Goal: Information Seeking & Learning: Learn about a topic

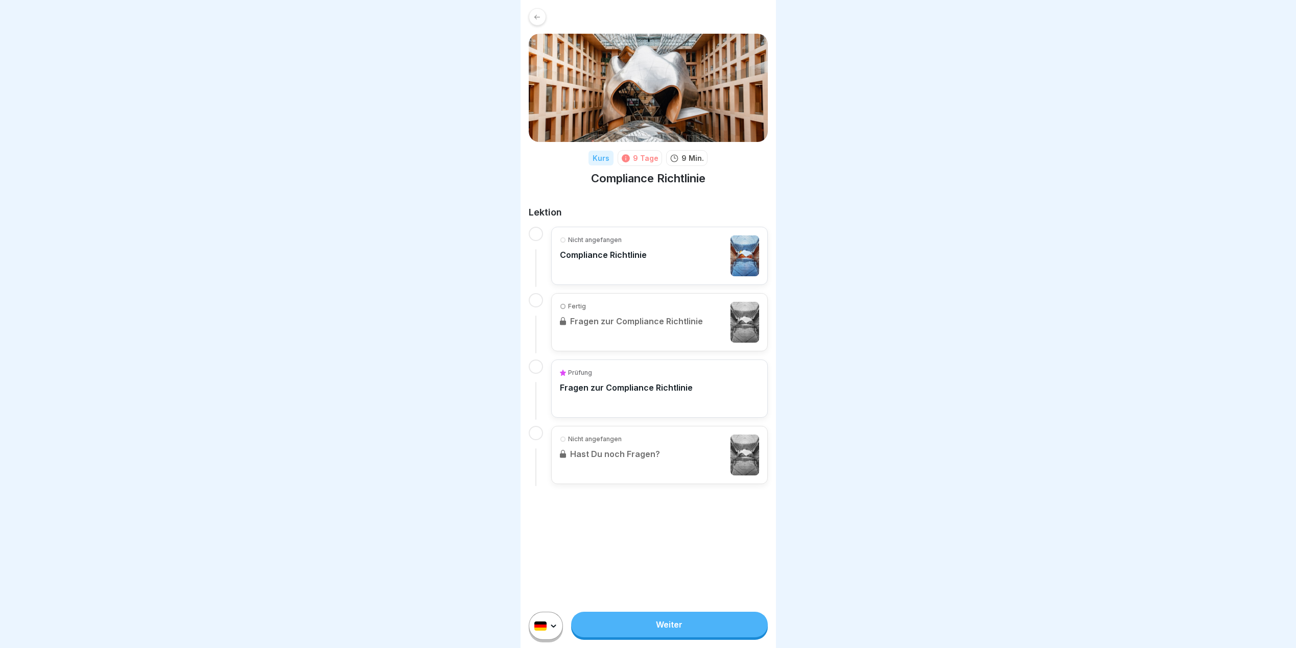
click at [574, 255] on p "Compliance Richtlinie" at bounding box center [603, 255] width 87 height 10
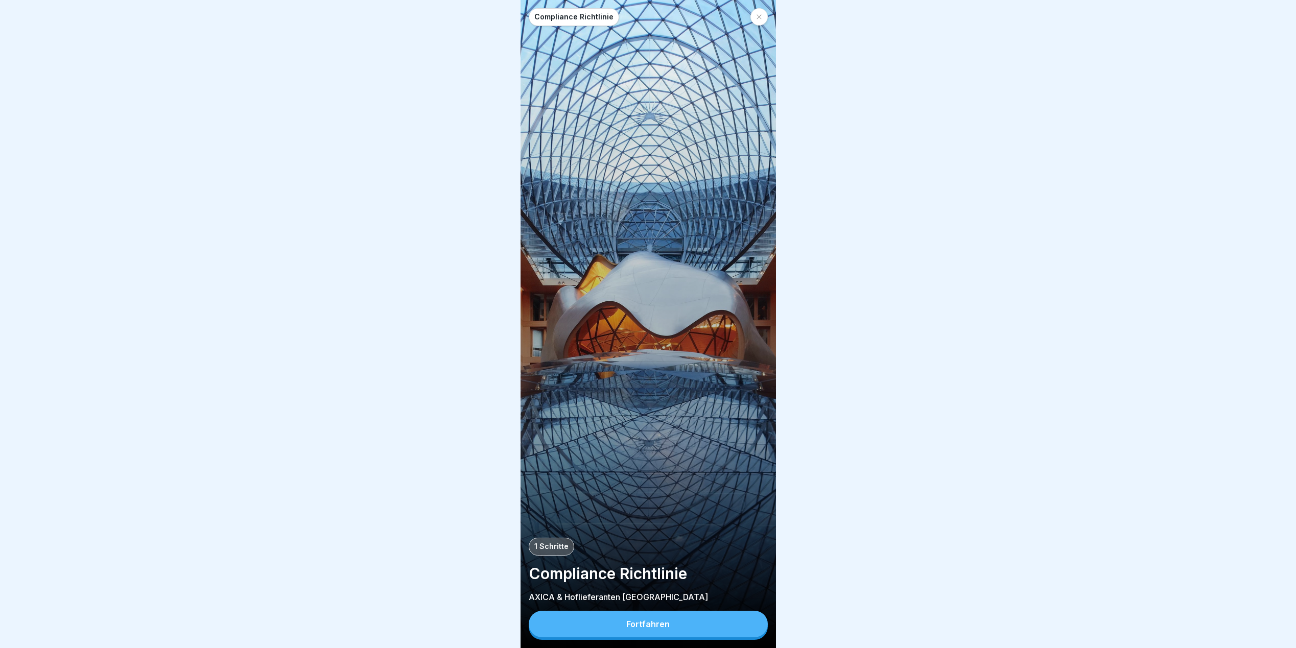
click at [665, 637] on button "Fortfahren" at bounding box center [648, 624] width 239 height 27
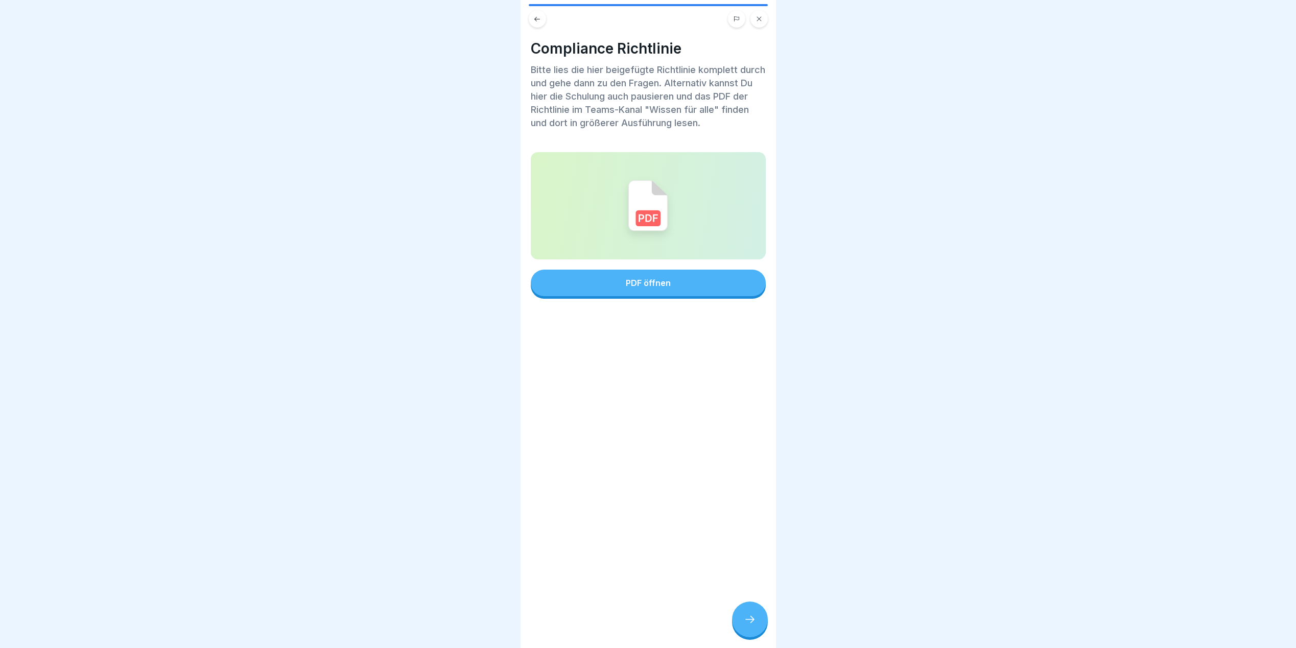
click at [656, 191] on img at bounding box center [648, 205] width 39 height 51
click at [660, 279] on button "PDF öffnen" at bounding box center [648, 283] width 235 height 27
click at [753, 626] on icon at bounding box center [750, 620] width 12 height 12
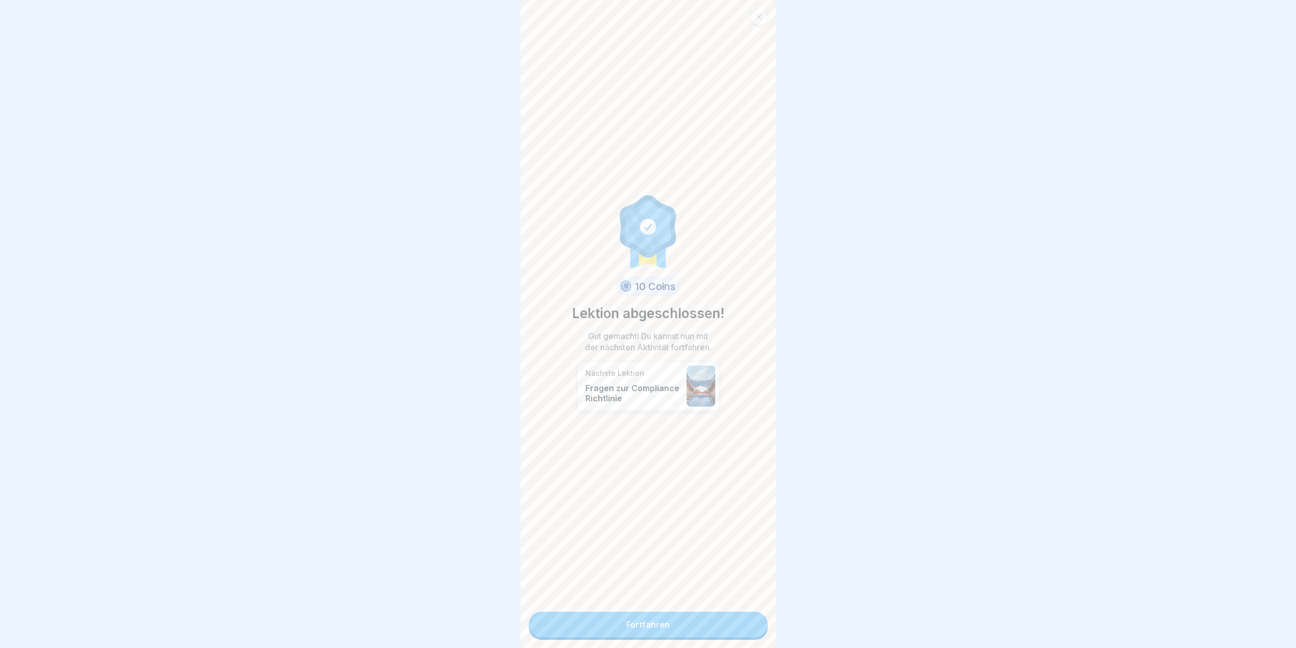
click at [638, 618] on link "Fortfahren" at bounding box center [648, 625] width 239 height 26
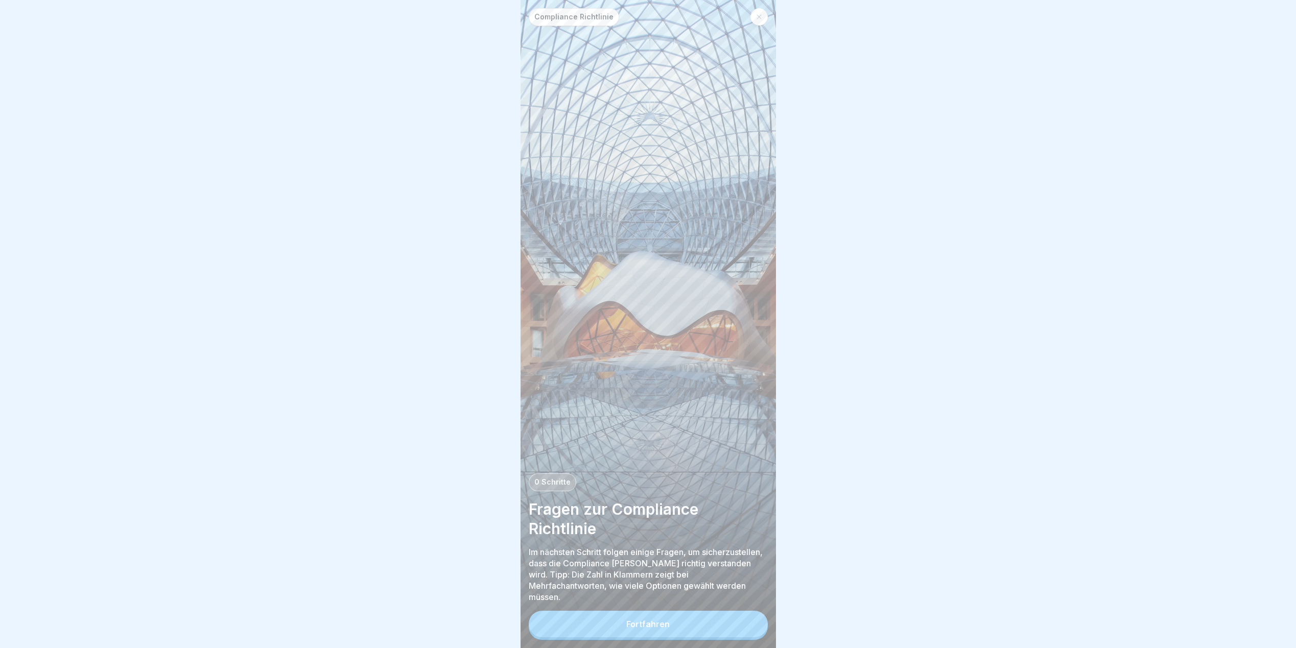
click at [642, 629] on div "Fortfahren" at bounding box center [647, 624] width 43 height 9
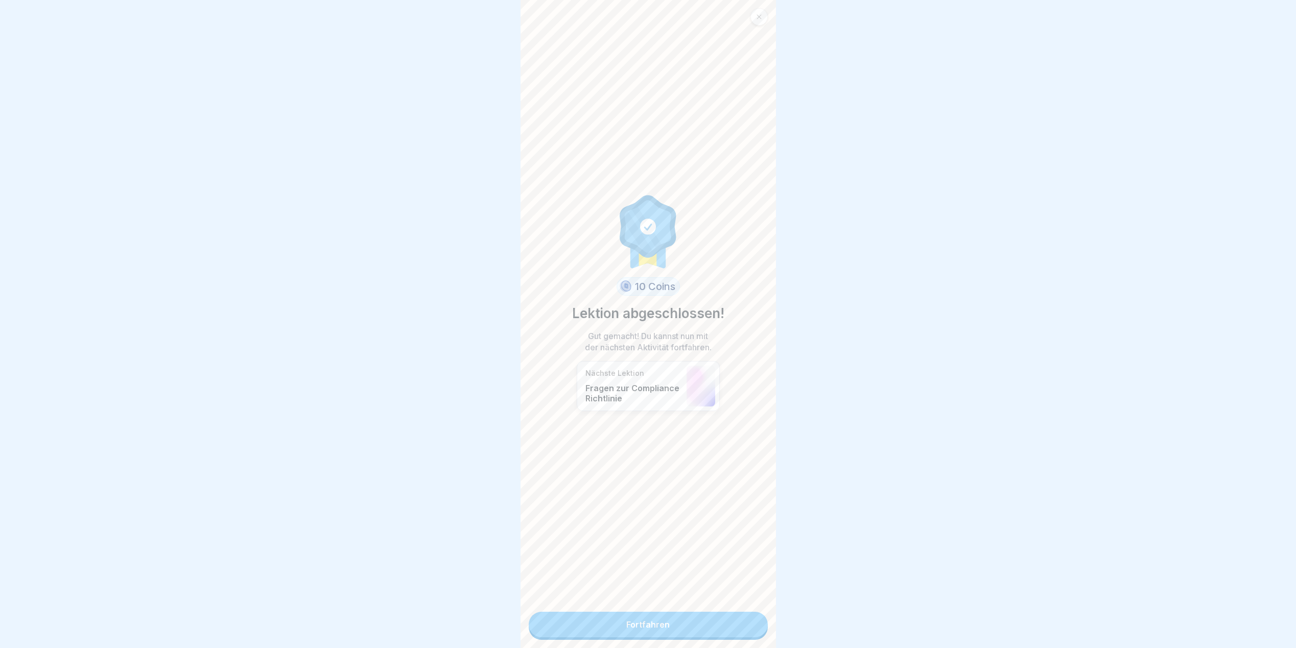
click at [647, 631] on link "Fortfahren" at bounding box center [648, 625] width 239 height 26
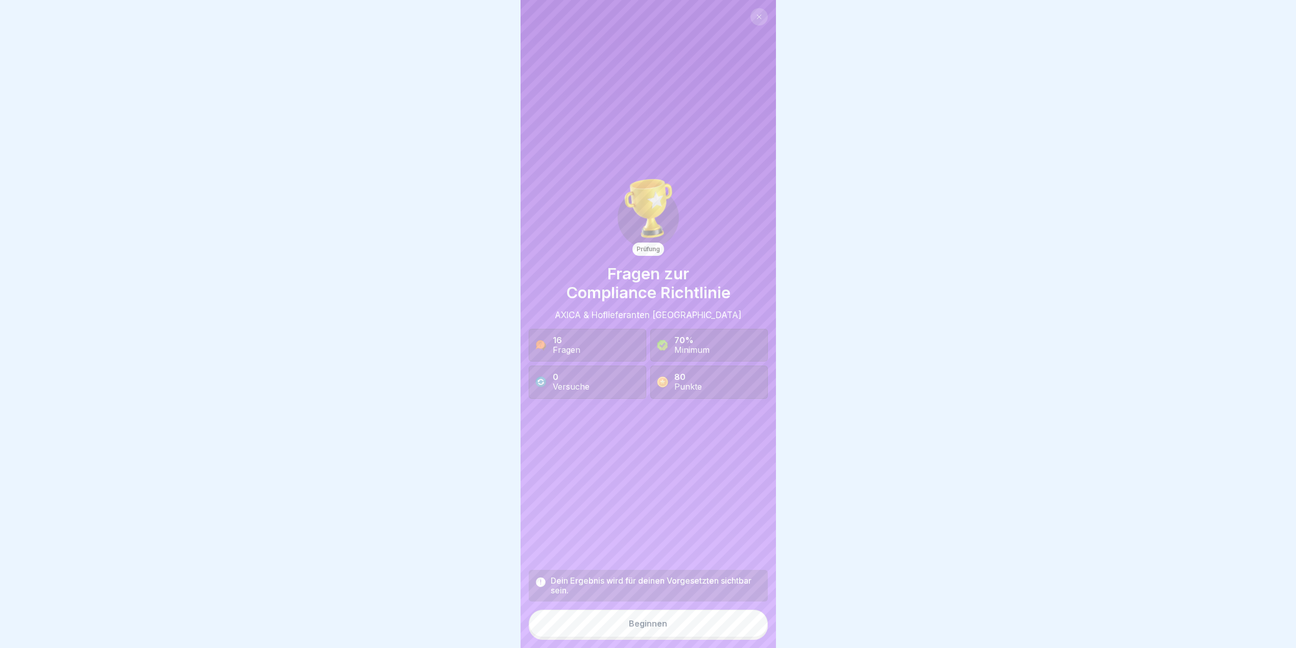
click at [647, 629] on div "Beginnen" at bounding box center [648, 623] width 38 height 9
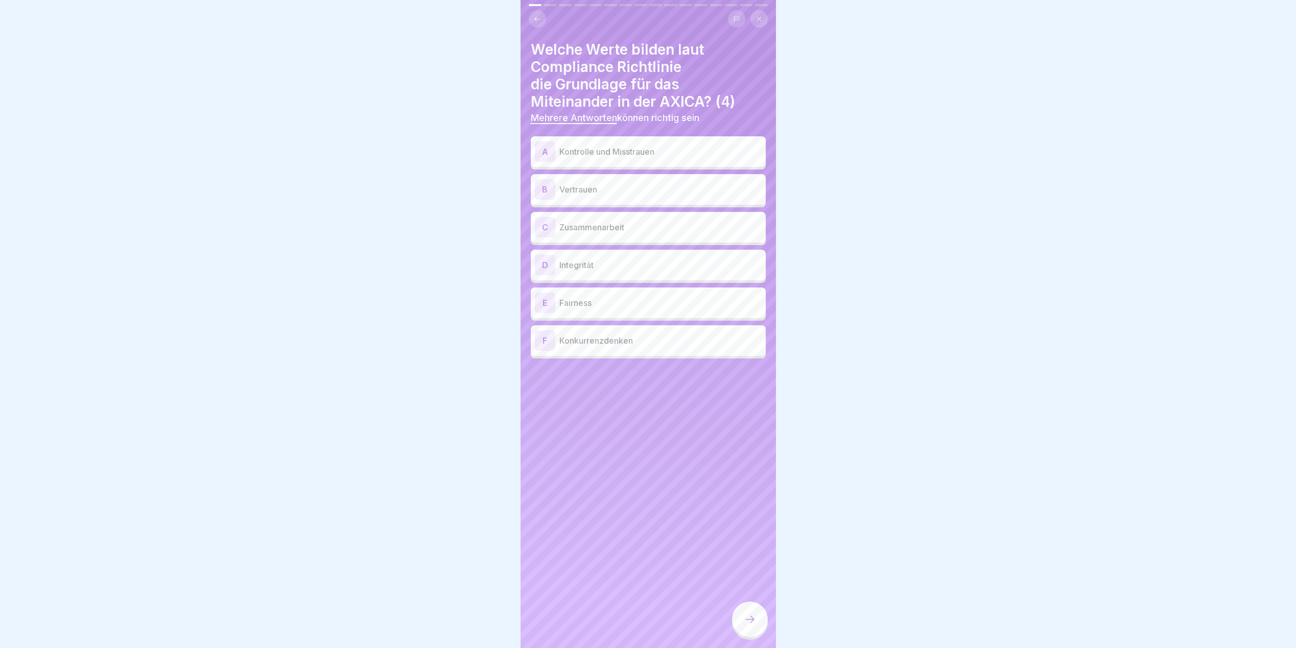
click at [586, 186] on p "Vertrauen" at bounding box center [661, 189] width 202 height 12
click at [587, 225] on p "Zusammenarbeit" at bounding box center [661, 227] width 202 height 12
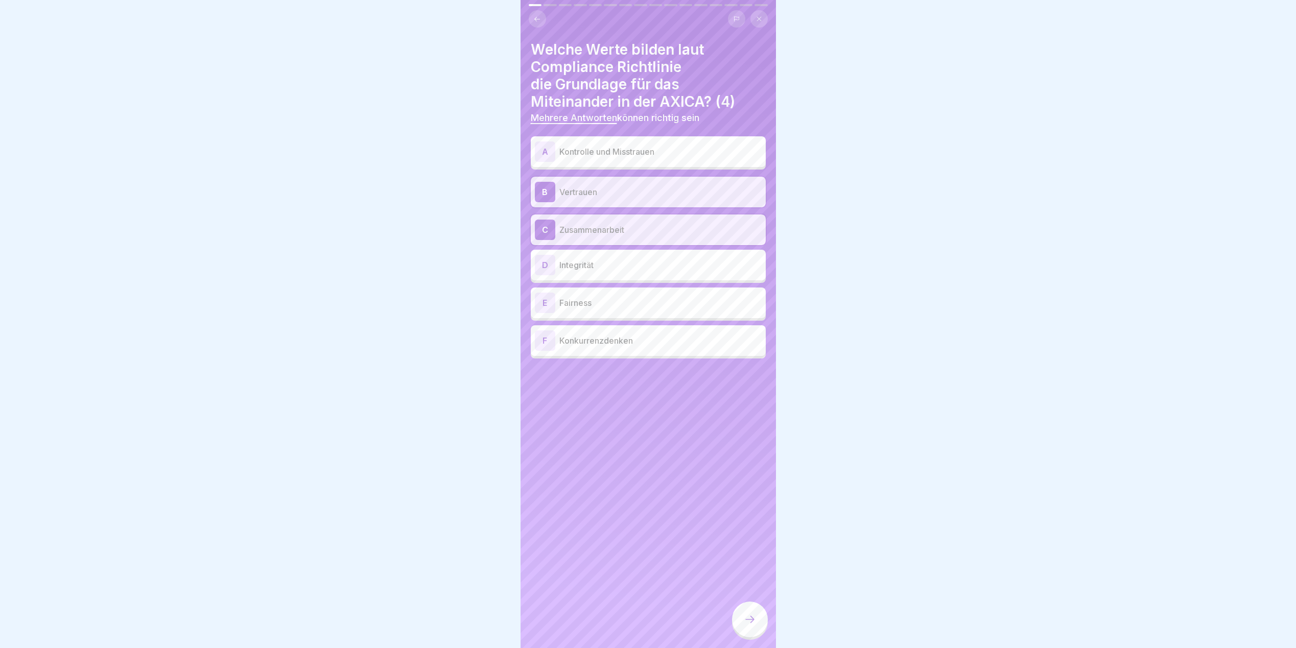
click at [578, 267] on p "Integrität" at bounding box center [661, 265] width 202 height 12
click at [575, 298] on p "Fairness" at bounding box center [661, 303] width 202 height 12
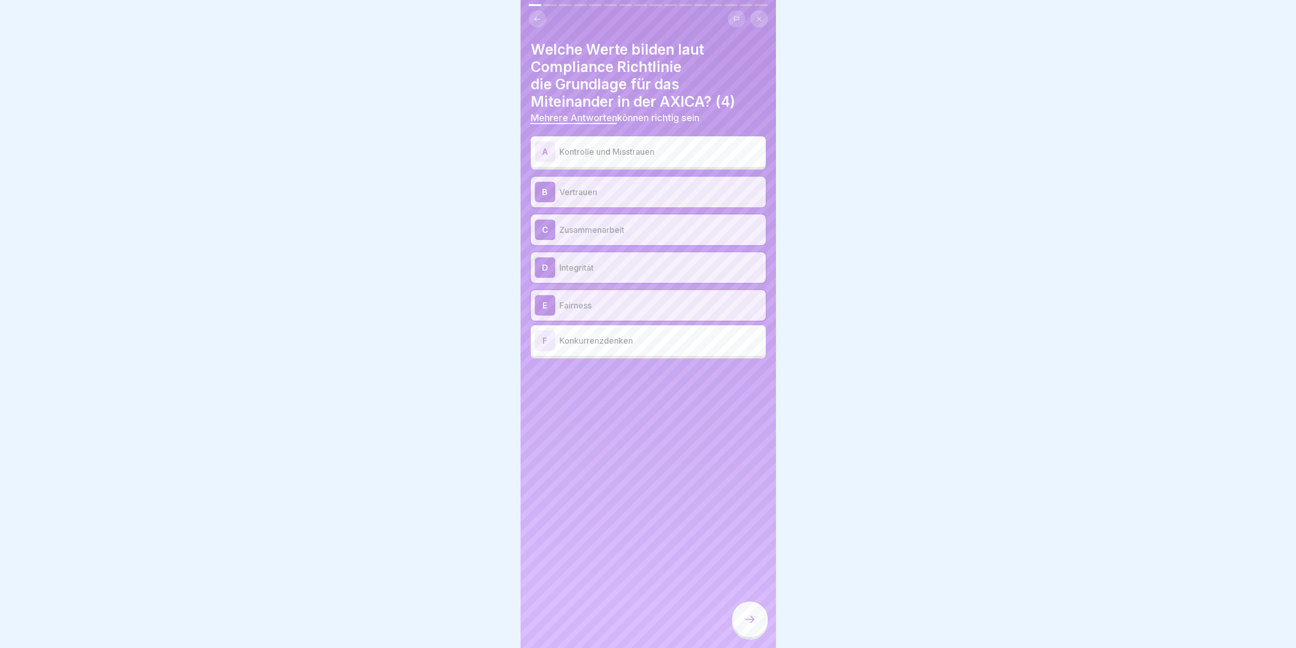
click at [746, 626] on icon at bounding box center [750, 620] width 12 height 12
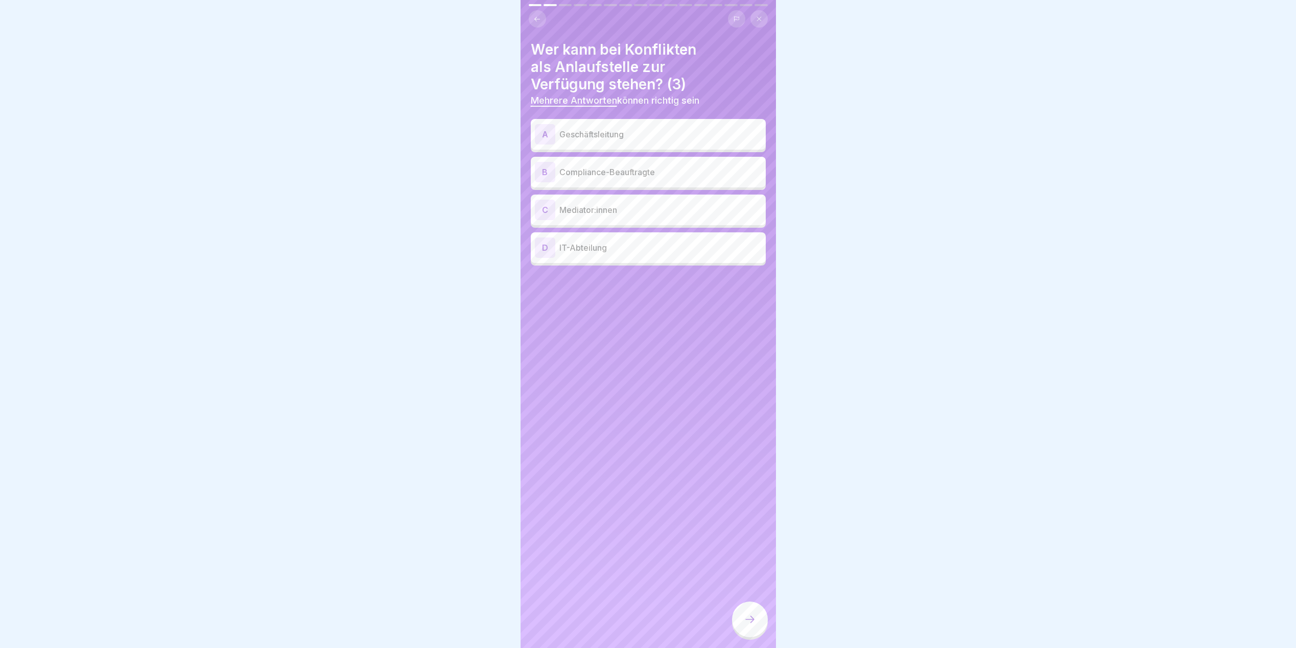
click at [607, 137] on p "Geschäftsleitung" at bounding box center [661, 134] width 202 height 12
click at [595, 171] on p "Compliance-Beauftragte" at bounding box center [661, 172] width 202 height 12
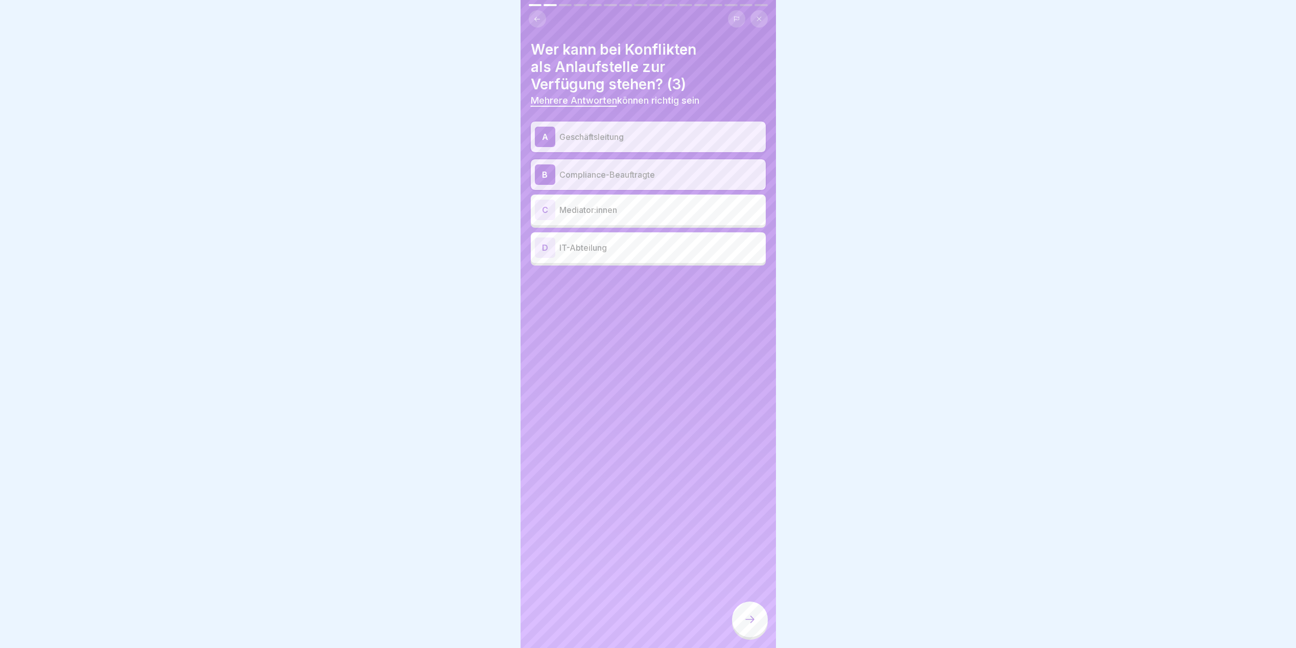
click at [582, 202] on div "C Mediator:innen" at bounding box center [648, 210] width 227 height 20
click at [749, 620] on div at bounding box center [750, 620] width 36 height 36
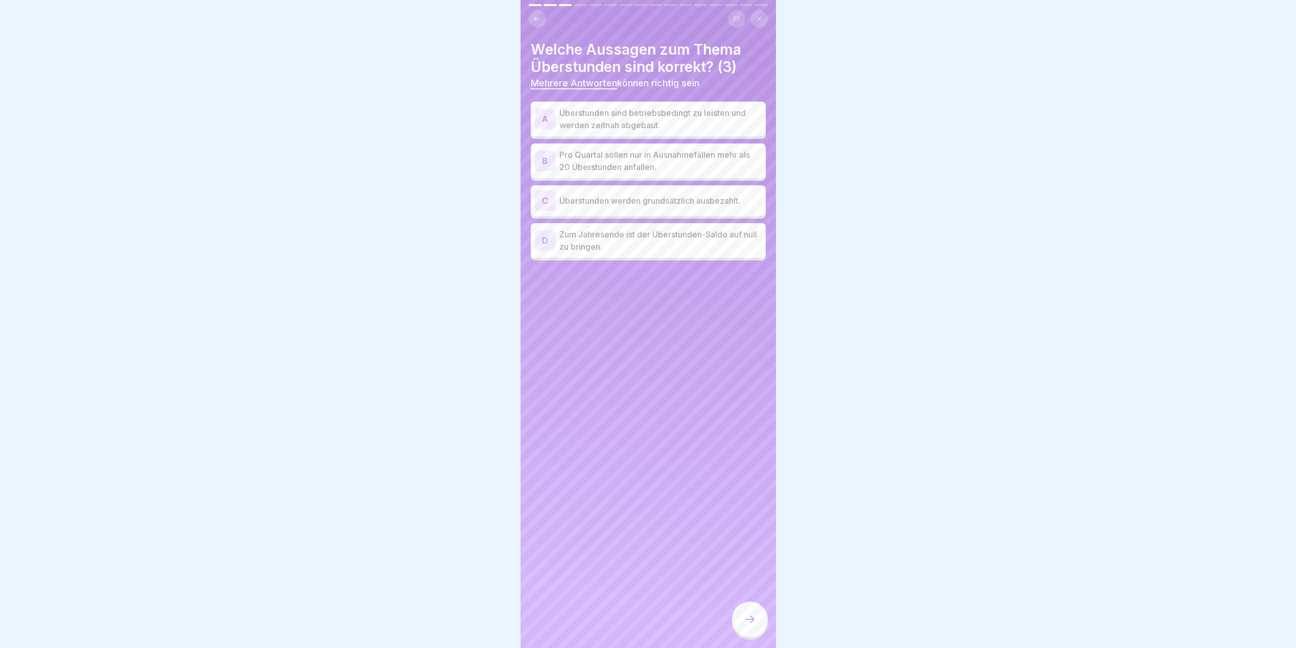
click at [599, 246] on p "Zum Jahresende ist der Überstunden-Saldo auf null zu bringen." at bounding box center [661, 240] width 202 height 25
click at [665, 120] on p "Überstunden sind betriebsbedingt zu leisten und werden zeitnah abgebaut." at bounding box center [661, 119] width 202 height 25
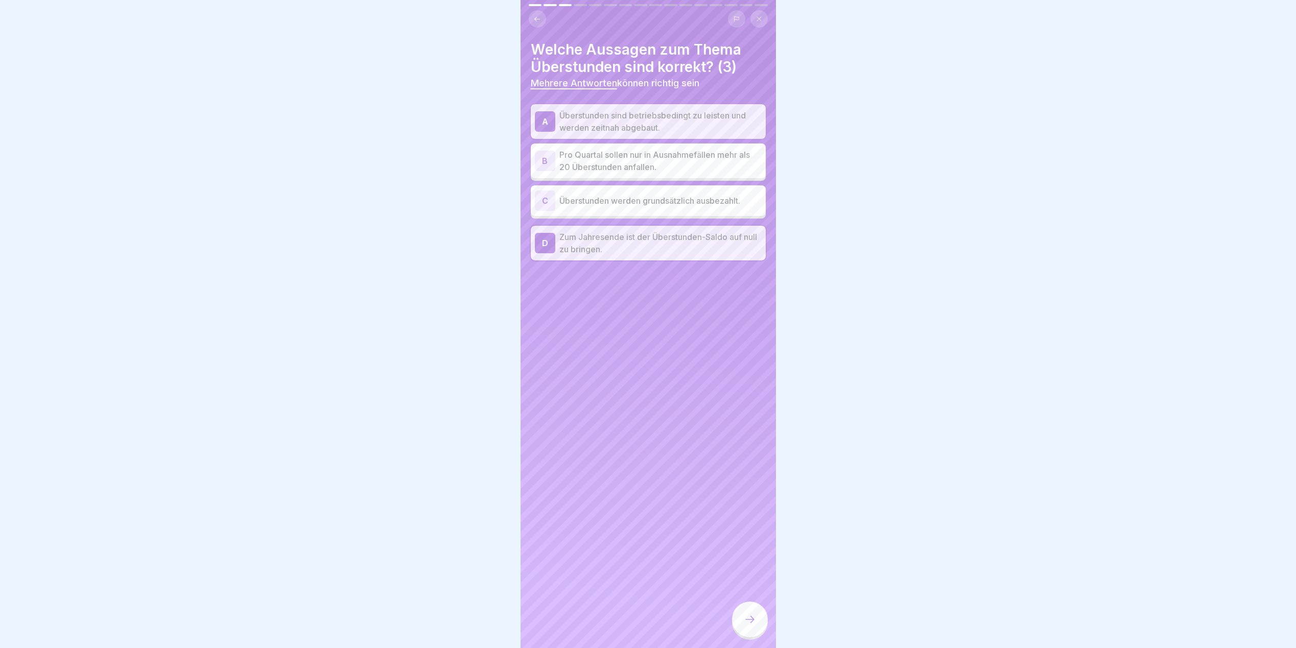
click at [647, 176] on div "B Pro Quartal sollen nur in Ausnahmefällen mehr als 20 Überstunden anfallen." at bounding box center [648, 161] width 235 height 35
click at [747, 635] on div at bounding box center [750, 620] width 36 height 36
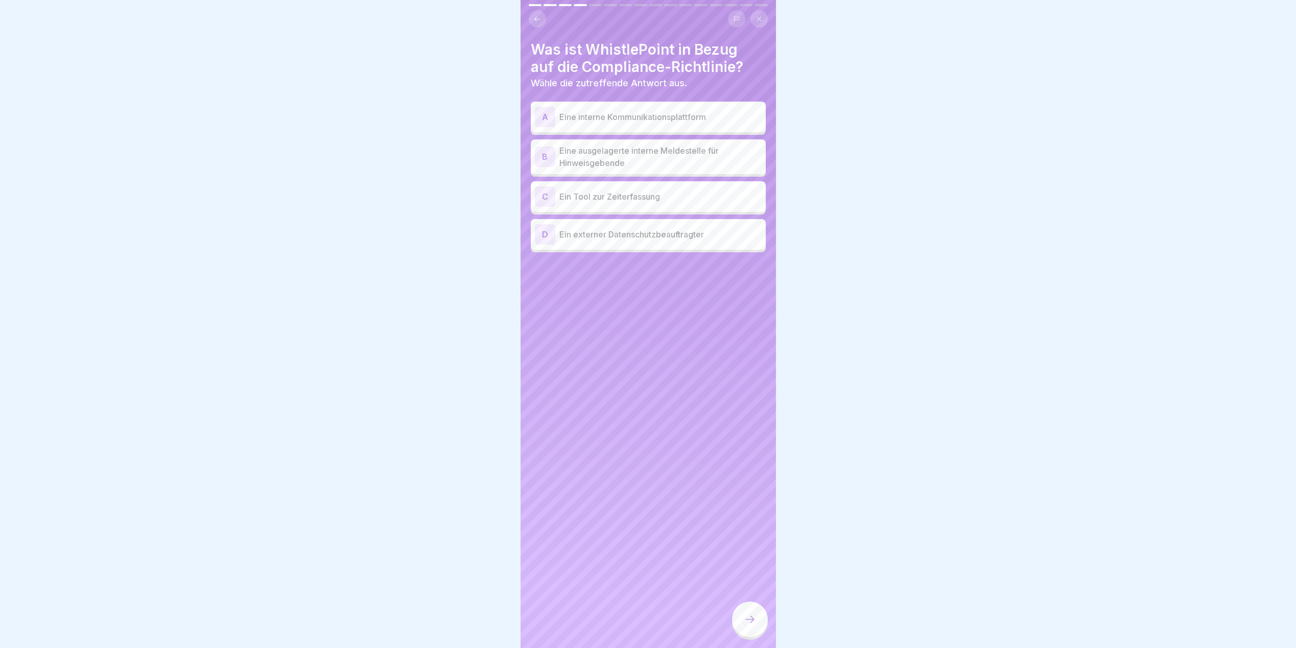
click at [609, 157] on p "Eine ausgelagerte interne Meldestelle für Hinweisgebende" at bounding box center [661, 157] width 202 height 25
click at [747, 626] on icon at bounding box center [750, 620] width 12 height 12
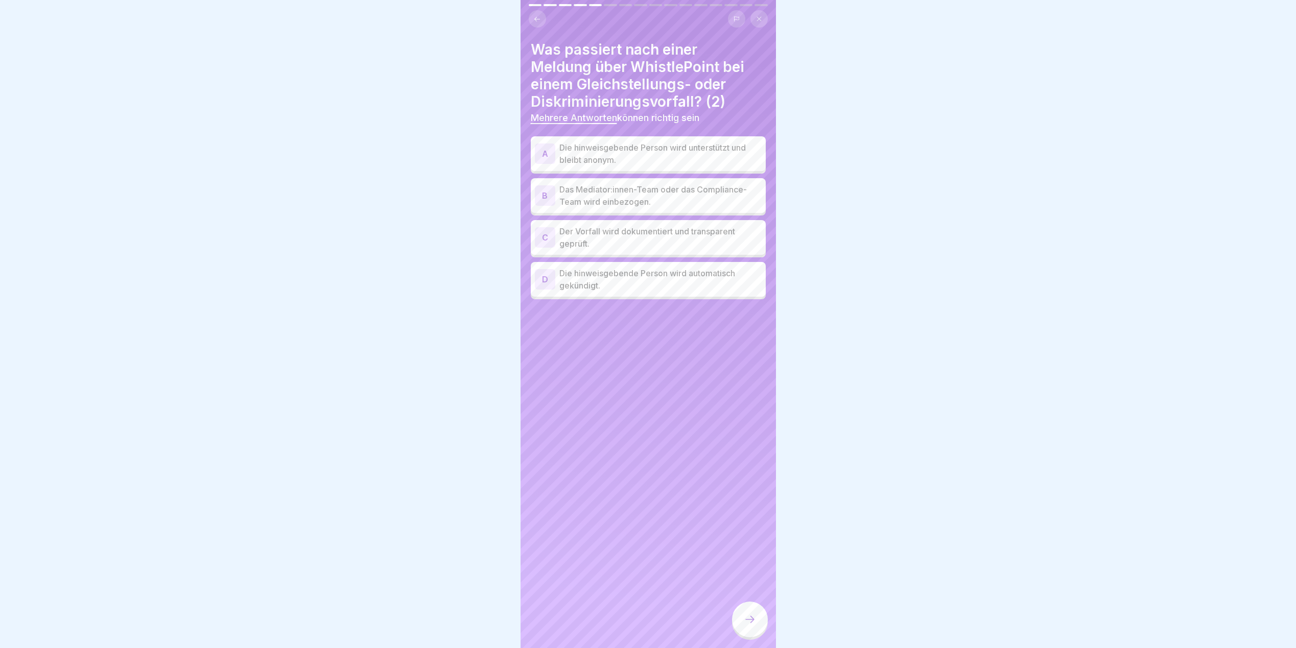
click at [666, 148] on p "Die hinweisgebende Person wird unterstützt und bleibt anonym." at bounding box center [661, 154] width 202 height 25
click at [753, 634] on div at bounding box center [750, 620] width 36 height 36
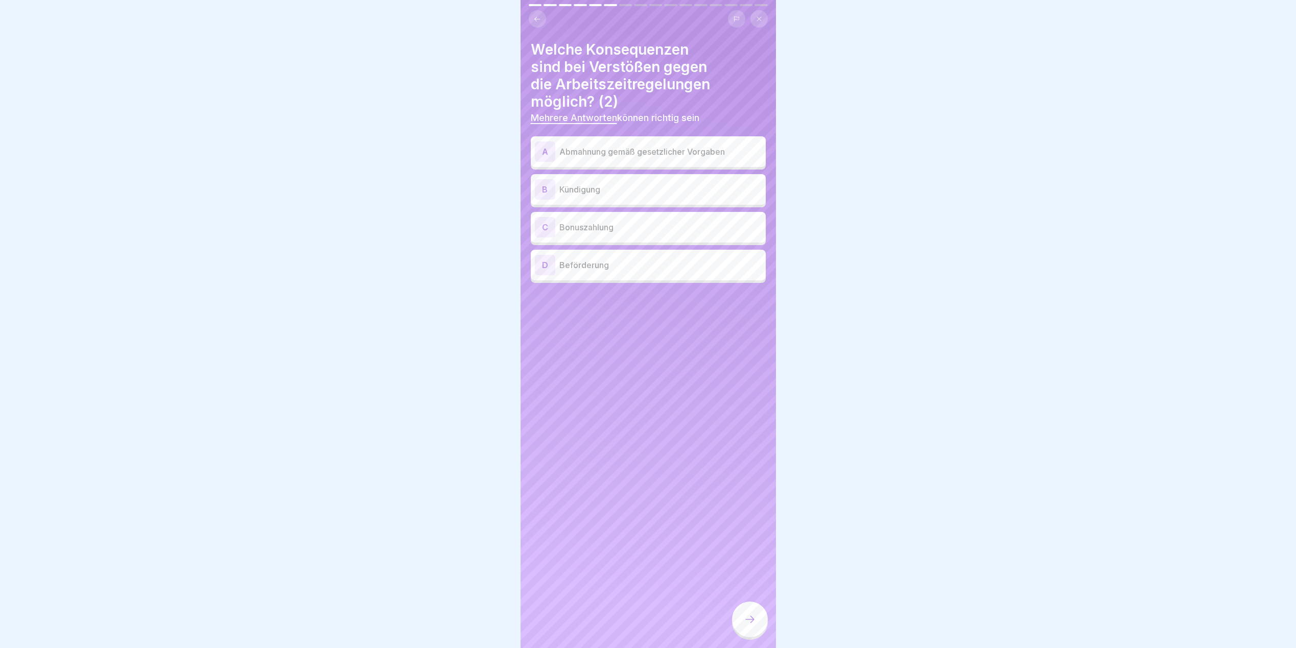
click at [638, 154] on p "Abmahnung gemäß gesetzlicher Vorgaben" at bounding box center [661, 152] width 202 height 12
click at [623, 194] on p "Kündigung" at bounding box center [661, 189] width 202 height 12
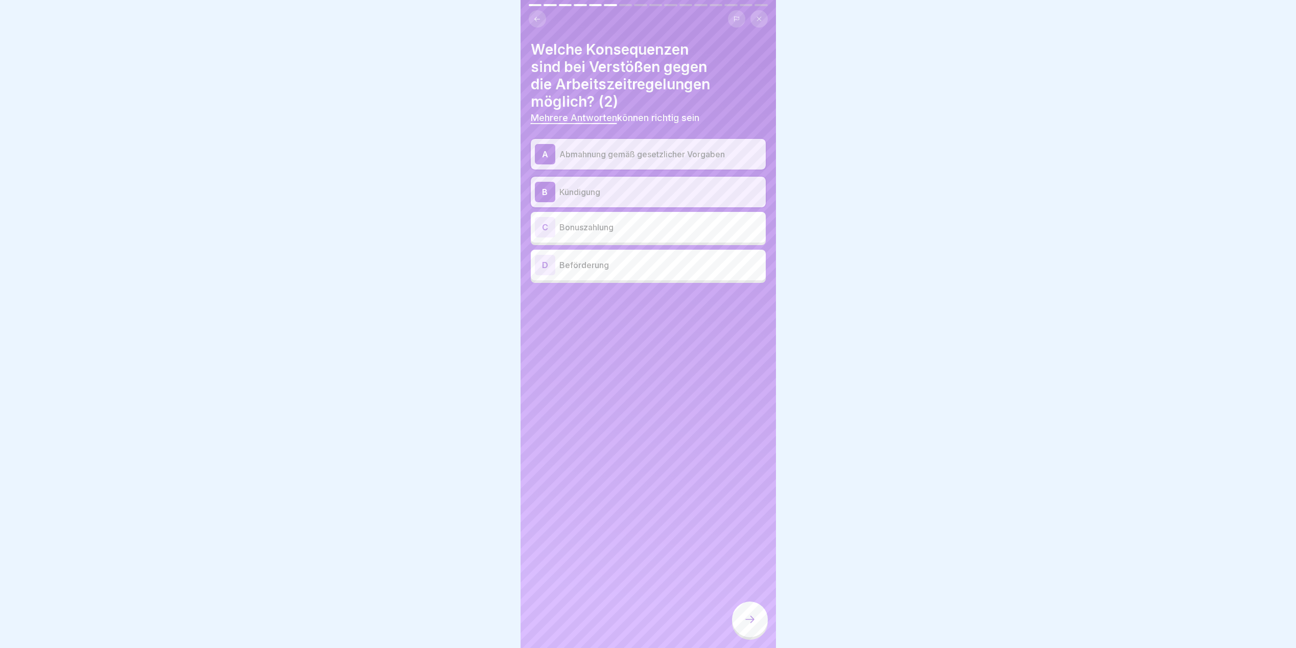
click at [539, 21] on icon at bounding box center [537, 19] width 8 height 8
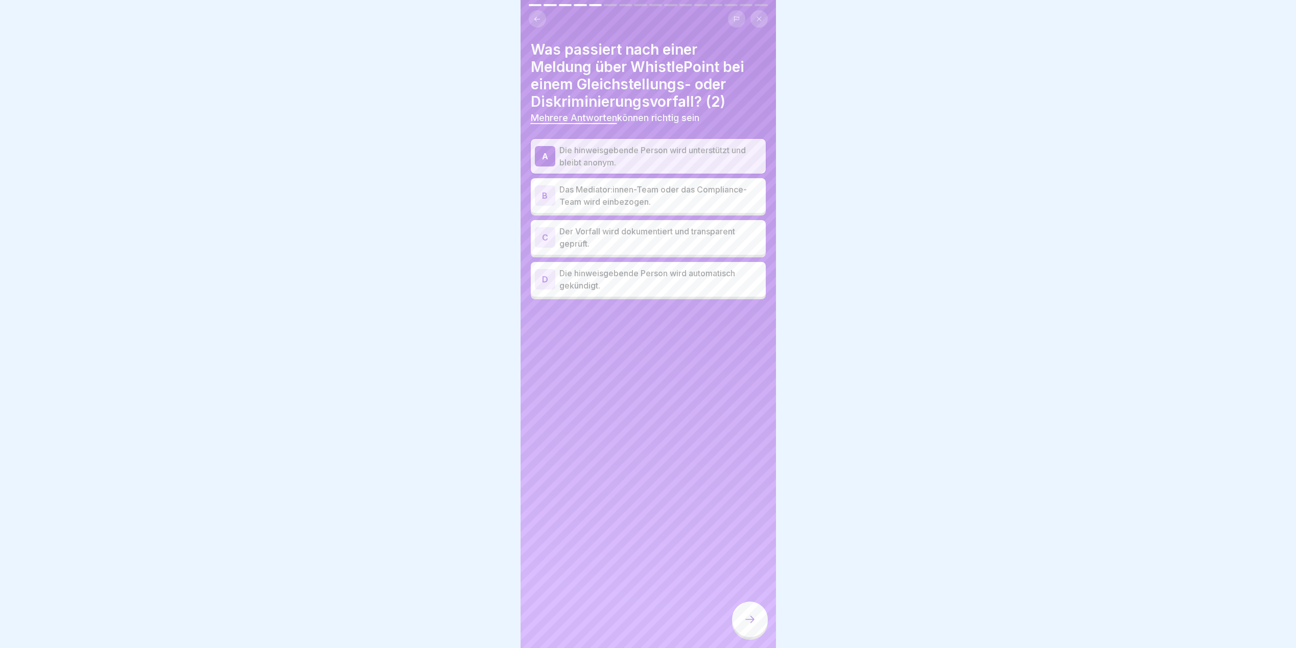
click at [750, 626] on icon at bounding box center [750, 620] width 12 height 12
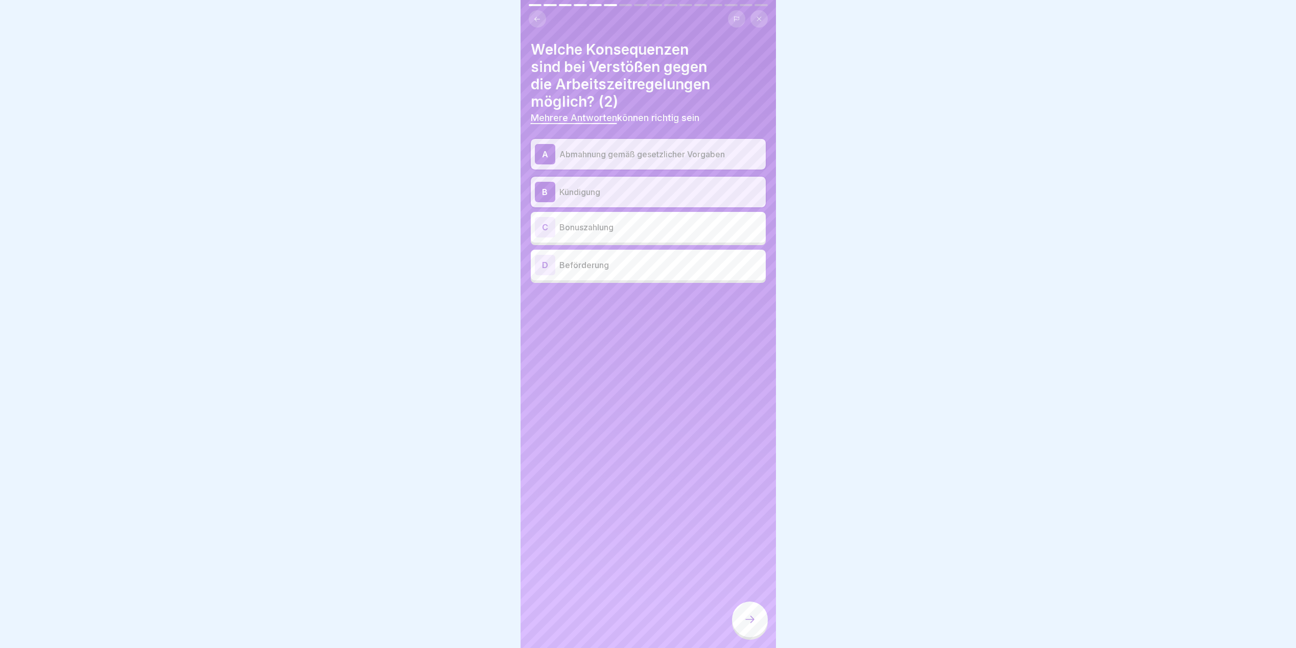
click at [750, 626] on icon at bounding box center [750, 620] width 12 height 12
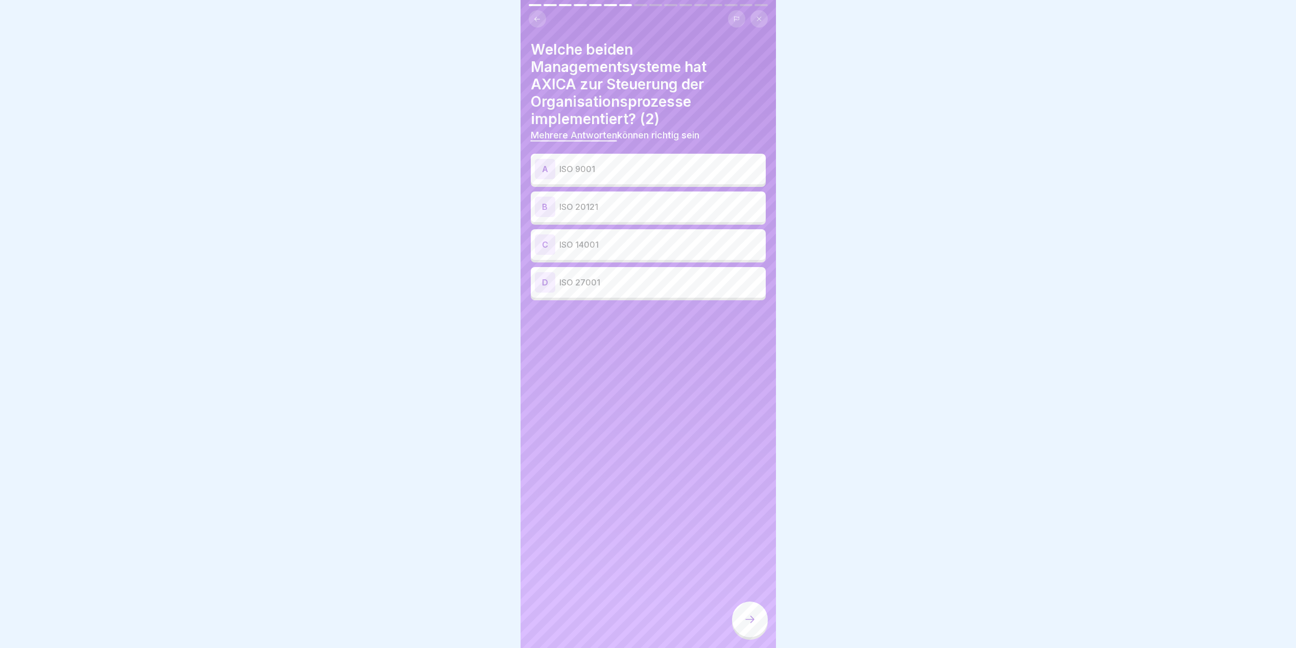
click at [583, 174] on p "ISO 9001" at bounding box center [661, 169] width 202 height 12
click at [584, 208] on p "ISO 20121" at bounding box center [661, 207] width 202 height 12
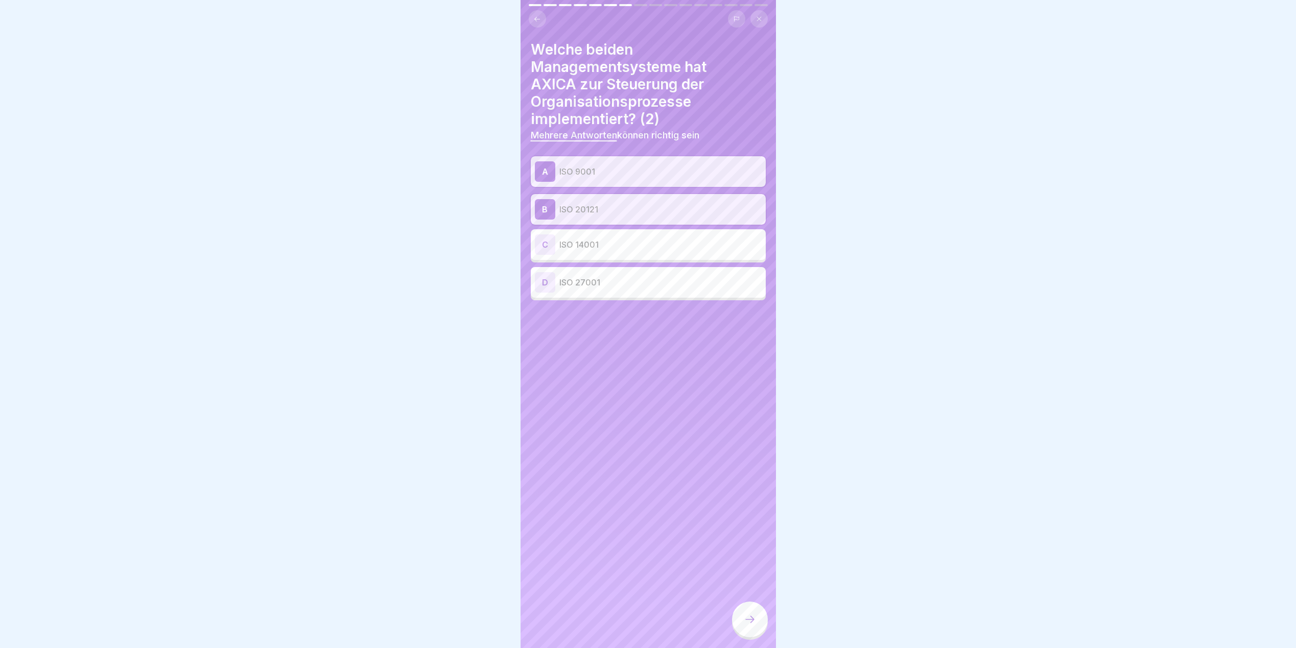
click at [747, 626] on icon at bounding box center [750, 620] width 12 height 12
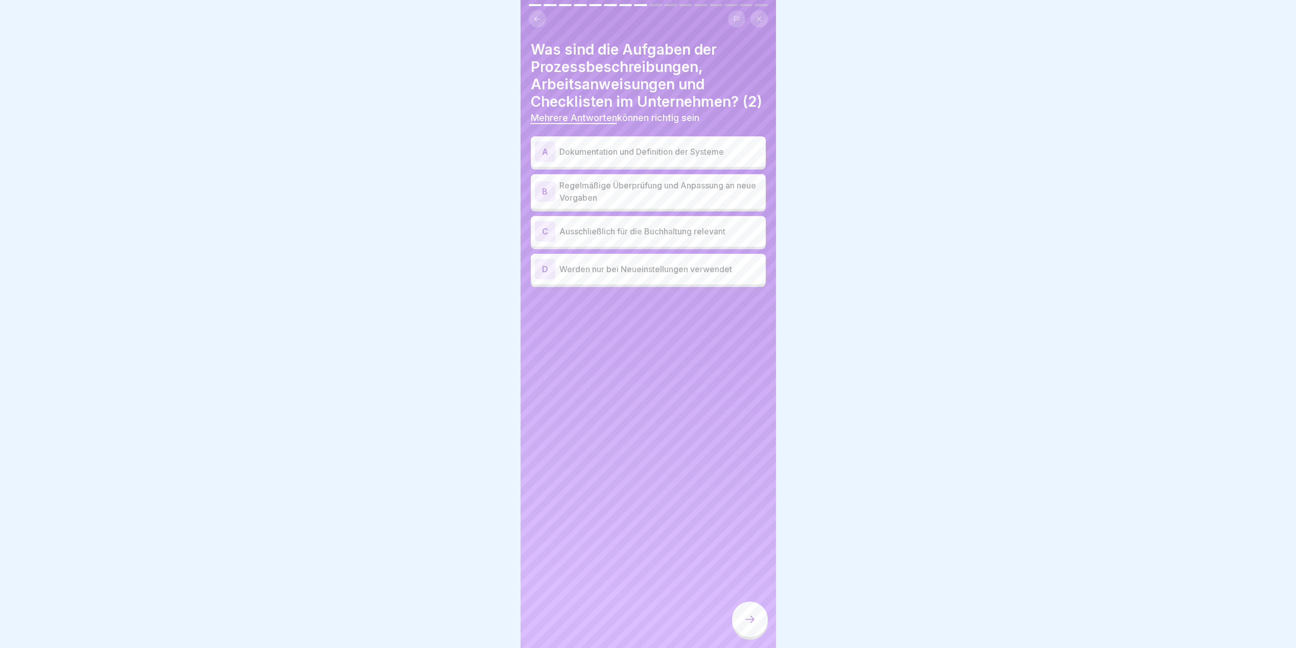
click at [592, 158] on p "Dokumentation und Definition der Systeme" at bounding box center [661, 152] width 202 height 12
click at [592, 204] on p "Regelmäßige Überprüfung und Anpassung an neue Vorgaben" at bounding box center [661, 191] width 202 height 25
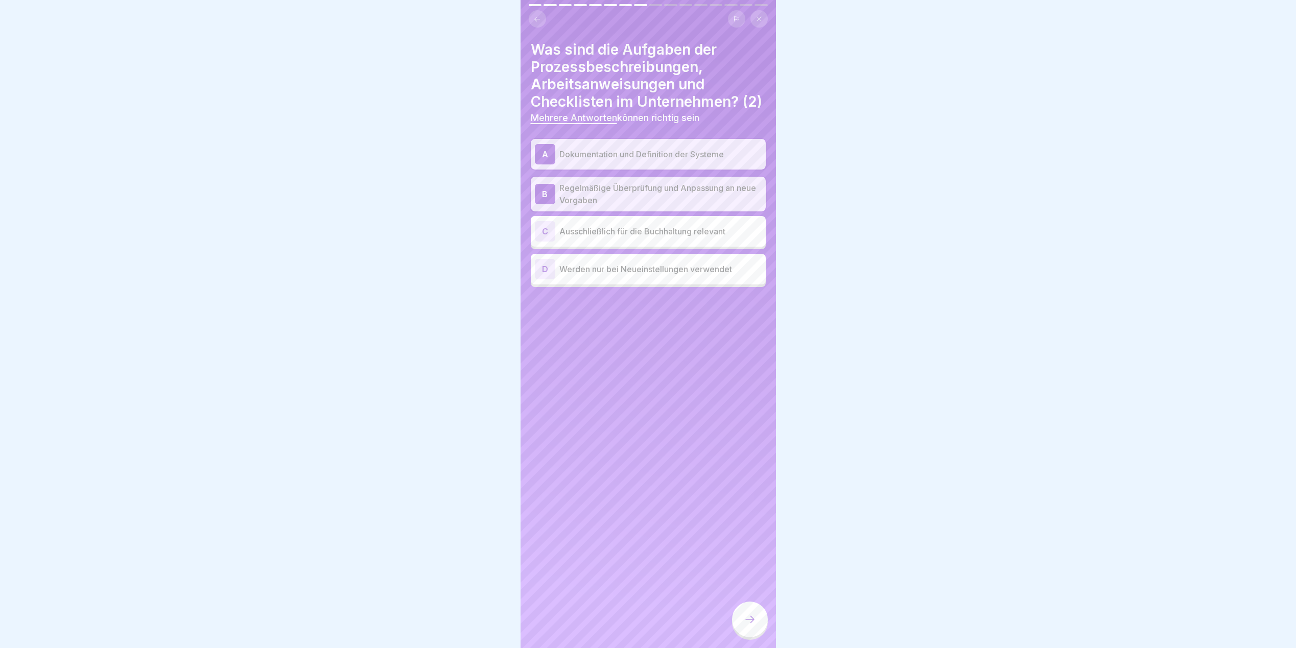
click at [750, 618] on div at bounding box center [750, 620] width 36 height 36
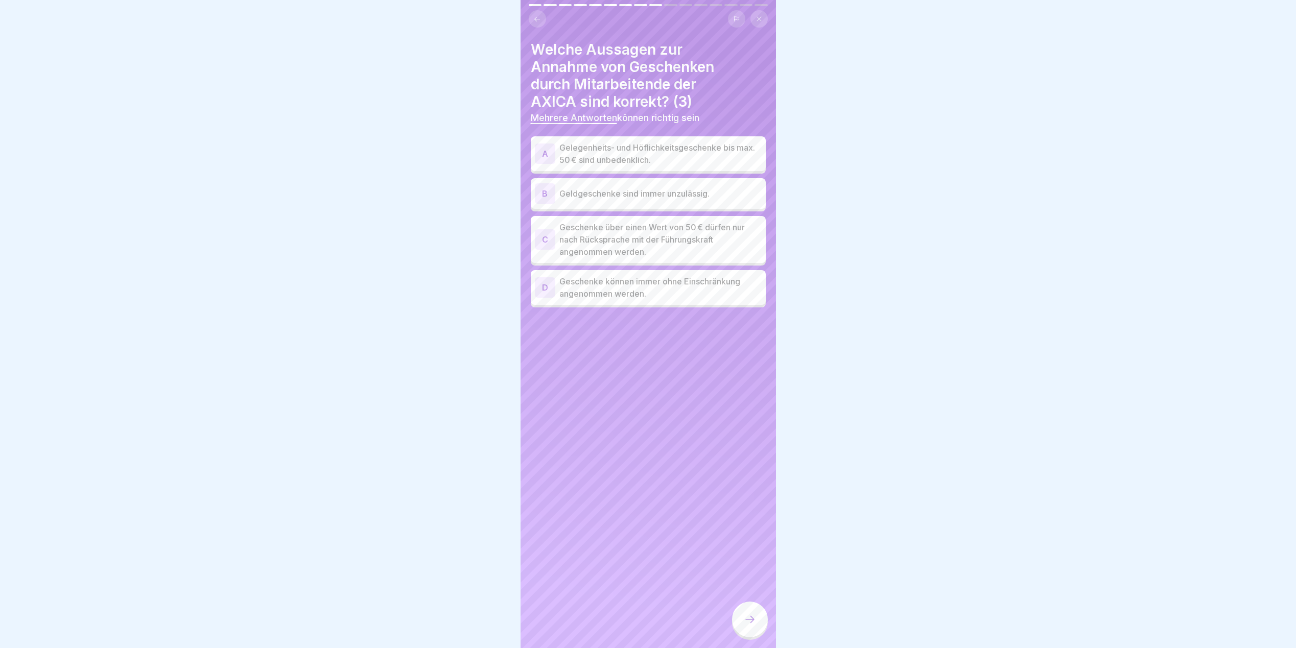
click at [635, 160] on p "Gelegenheits- und Höflichkeitsgeschenke bis max. 50 € sind unbedenklich." at bounding box center [661, 154] width 202 height 25
click at [593, 197] on p "Geldgeschenke sind immer unzulässig." at bounding box center [661, 194] width 202 height 12
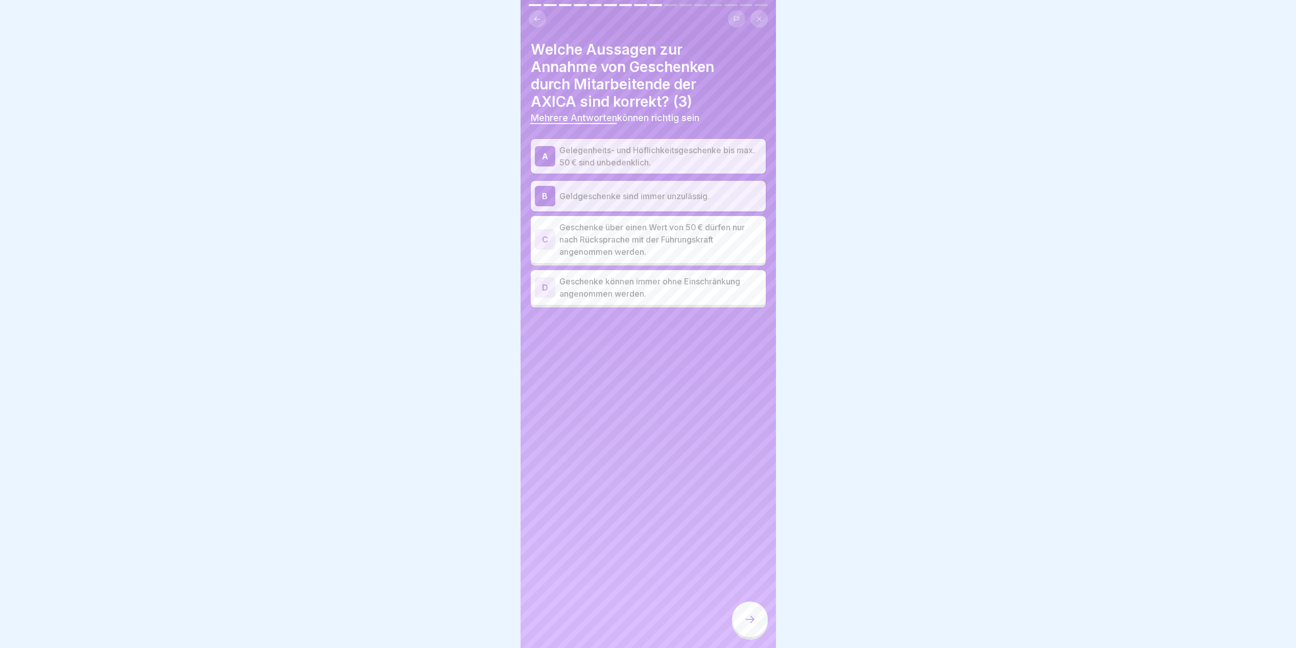
click at [598, 247] on p "Geschenke über einen Wert von 50 € dürfen nur nach Rücksprache mit der Führungs…" at bounding box center [661, 239] width 202 height 37
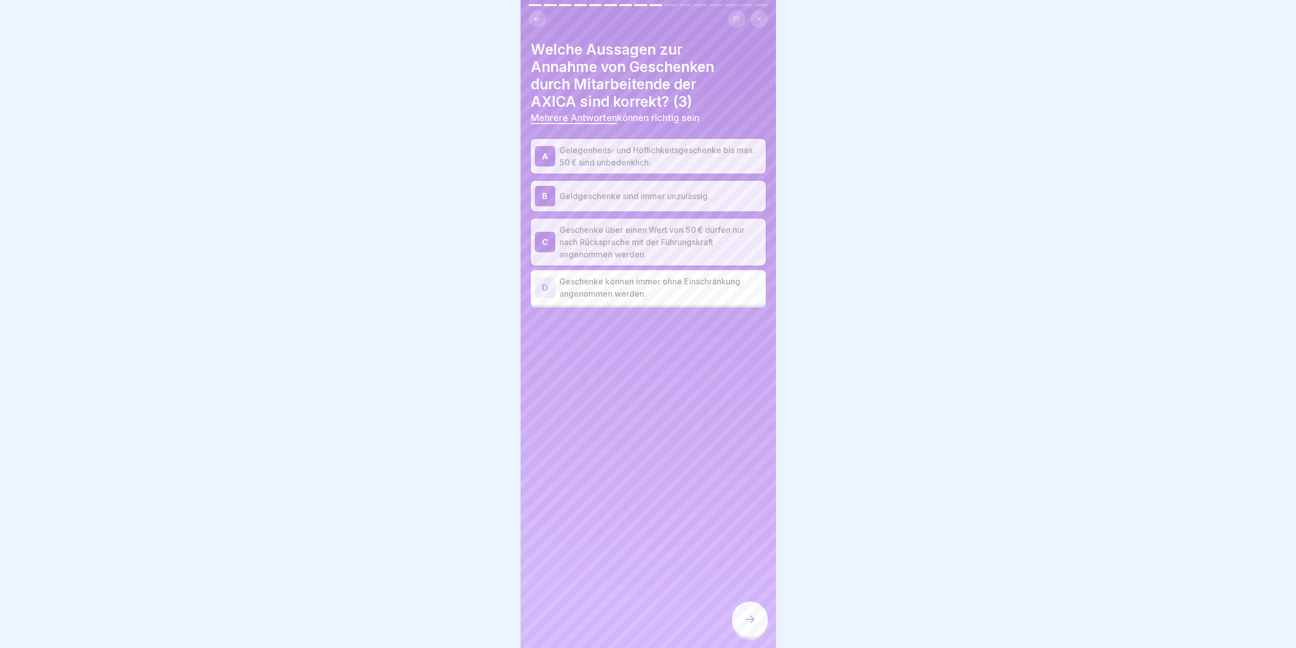
click at [751, 626] on icon at bounding box center [750, 620] width 12 height 12
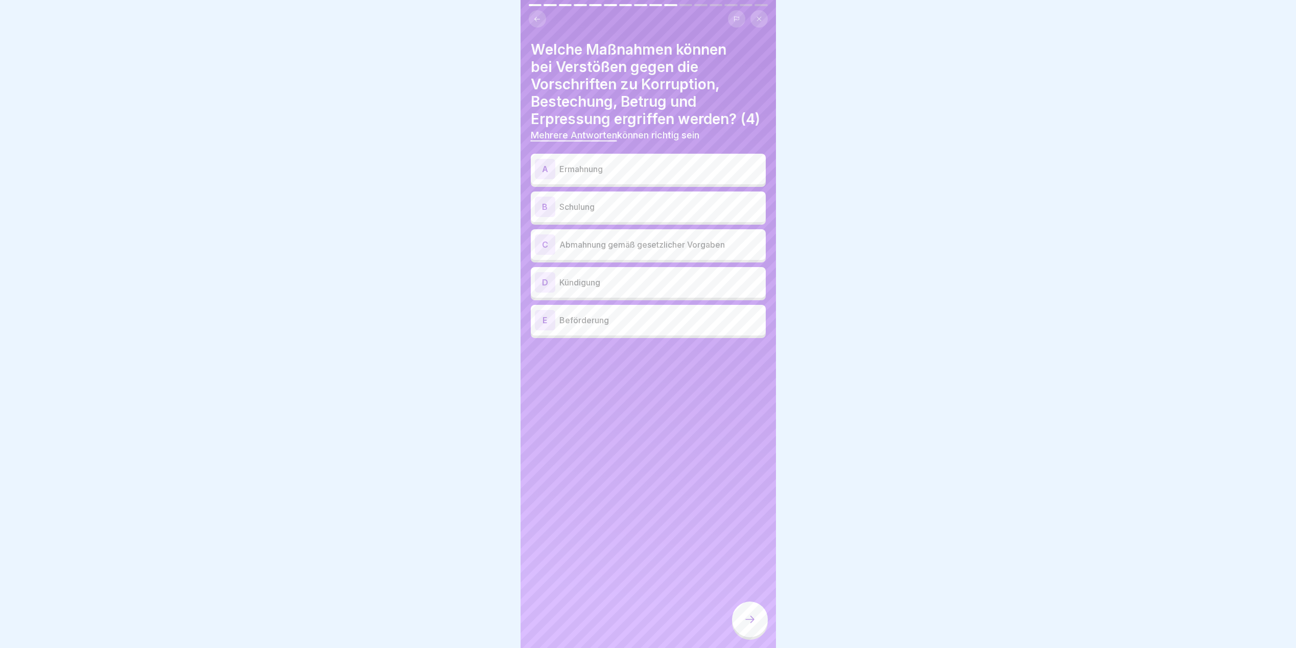
click at [657, 203] on div "A Ermahnung B Schulung C Abmahnung gemäß gesetzlicher Vorgaben D Kündigung E Be…" at bounding box center [648, 247] width 235 height 182
click at [586, 179] on div "A Ermahnung" at bounding box center [648, 169] width 227 height 20
click at [582, 213] on p "Schulung" at bounding box center [661, 207] width 202 height 12
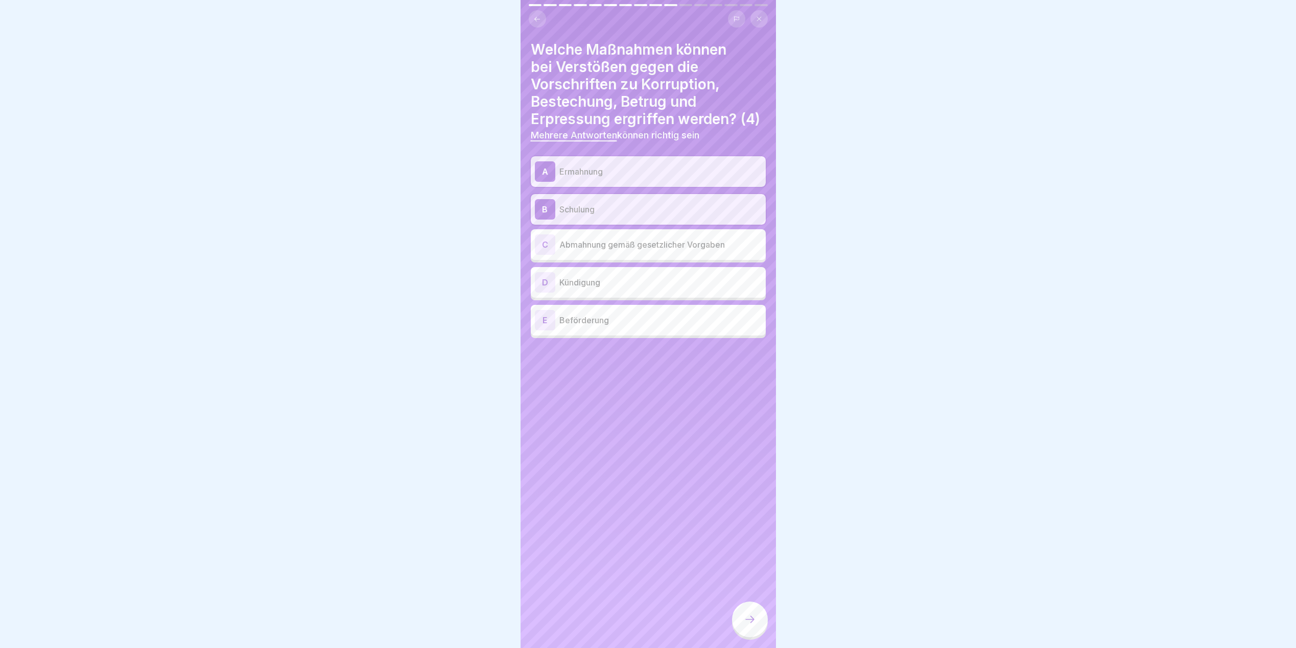
click at [586, 251] on p "Abmahnung gemäß gesetzlicher Vorgaben" at bounding box center [661, 245] width 202 height 12
click at [582, 298] on div "D Kündigung" at bounding box center [648, 282] width 235 height 31
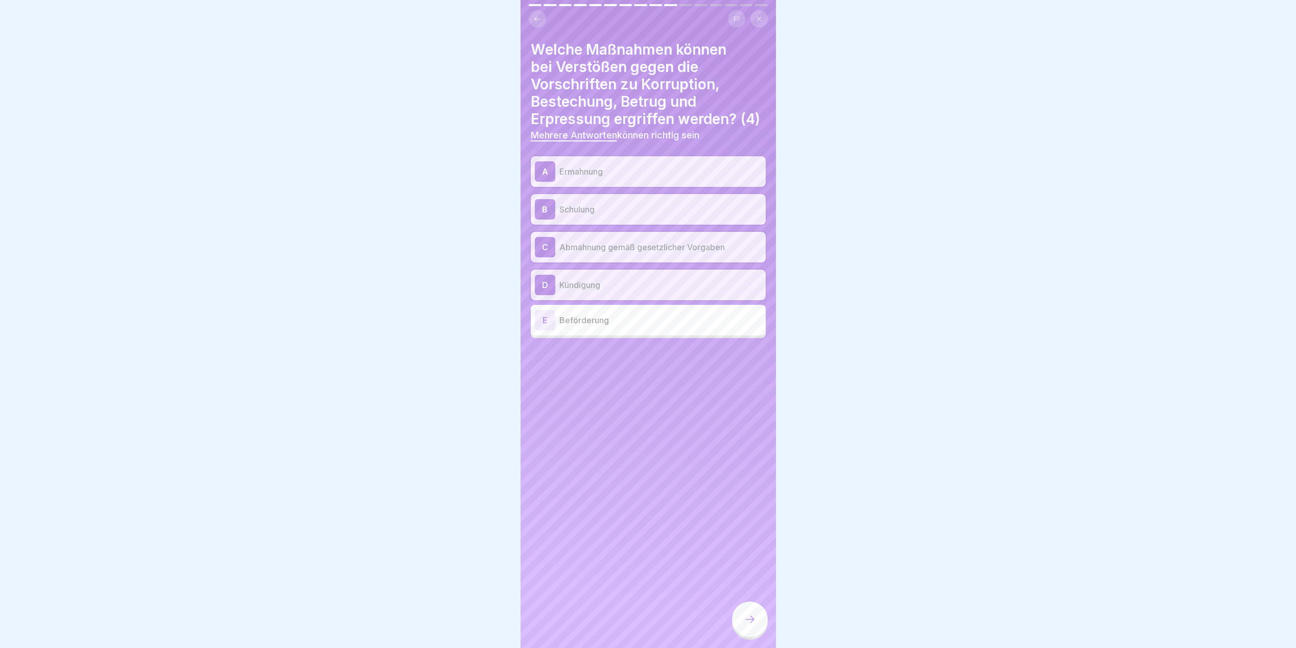
click at [746, 626] on icon at bounding box center [750, 620] width 12 height 12
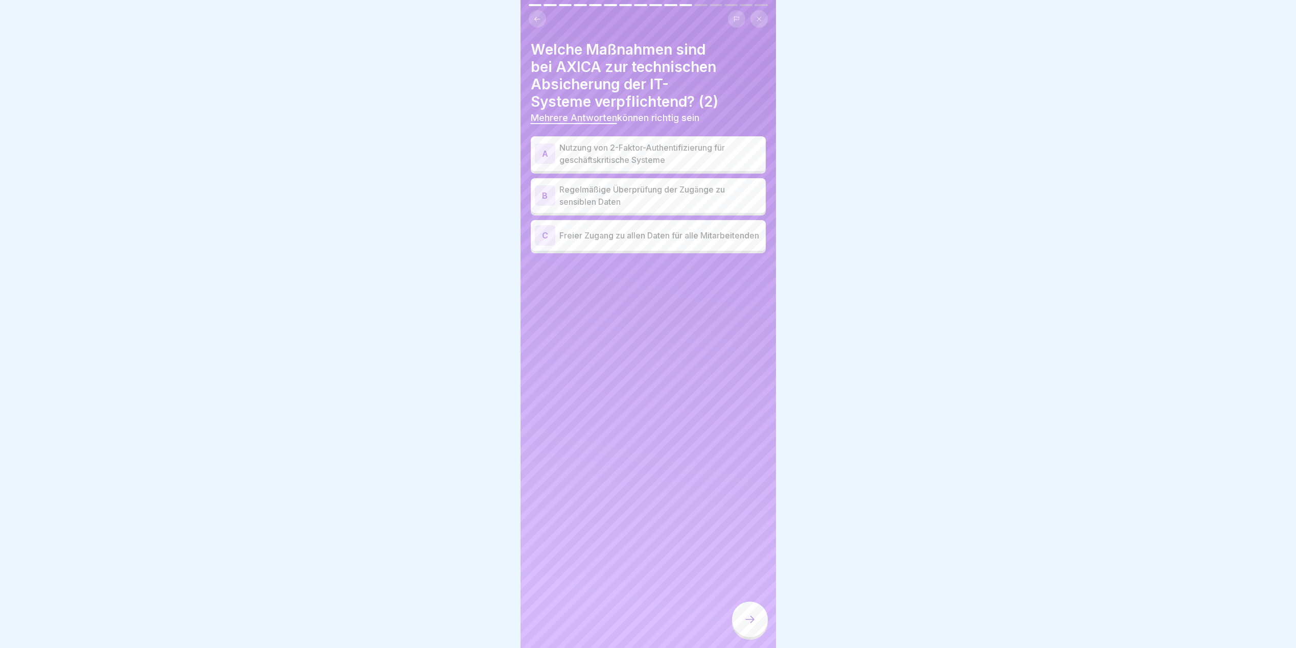
click at [612, 156] on p "Nutzung von 2-Faktor-Authentifizierung für geschäftskritische Systeme" at bounding box center [661, 154] width 202 height 25
click at [647, 196] on p "Regelmäßige Überprüfung der Zugänge zu sensiblen Daten" at bounding box center [661, 195] width 202 height 25
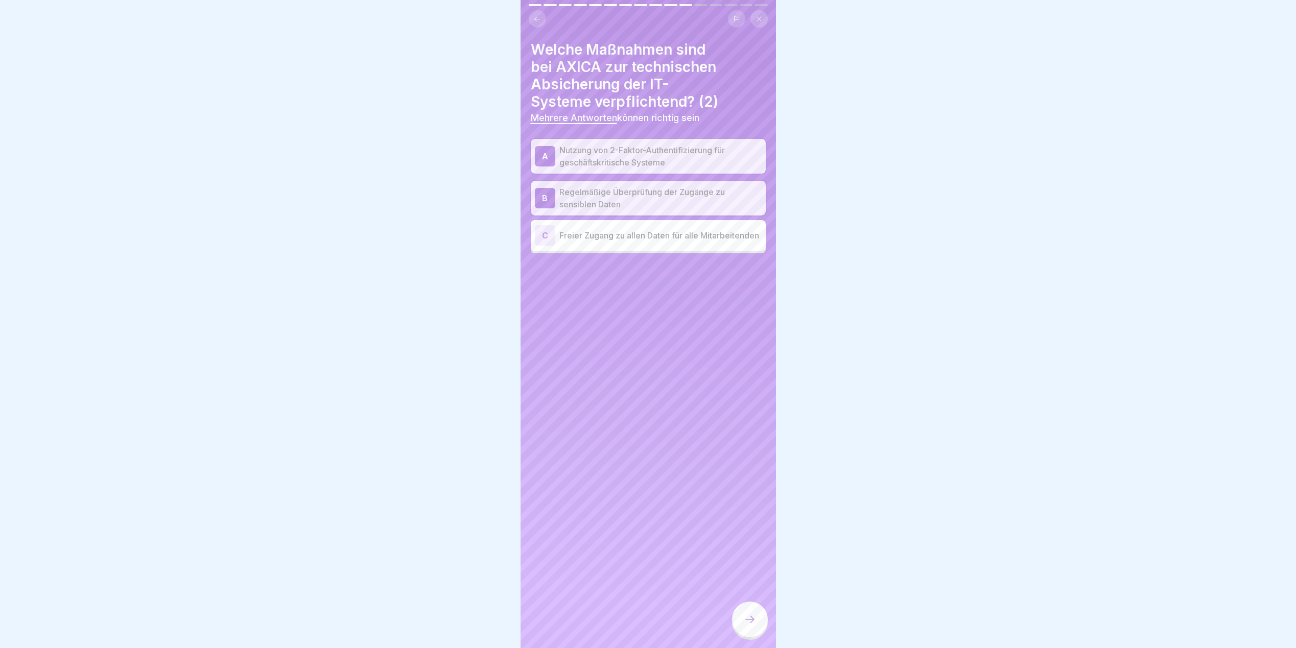
click at [754, 626] on icon at bounding box center [750, 620] width 12 height 12
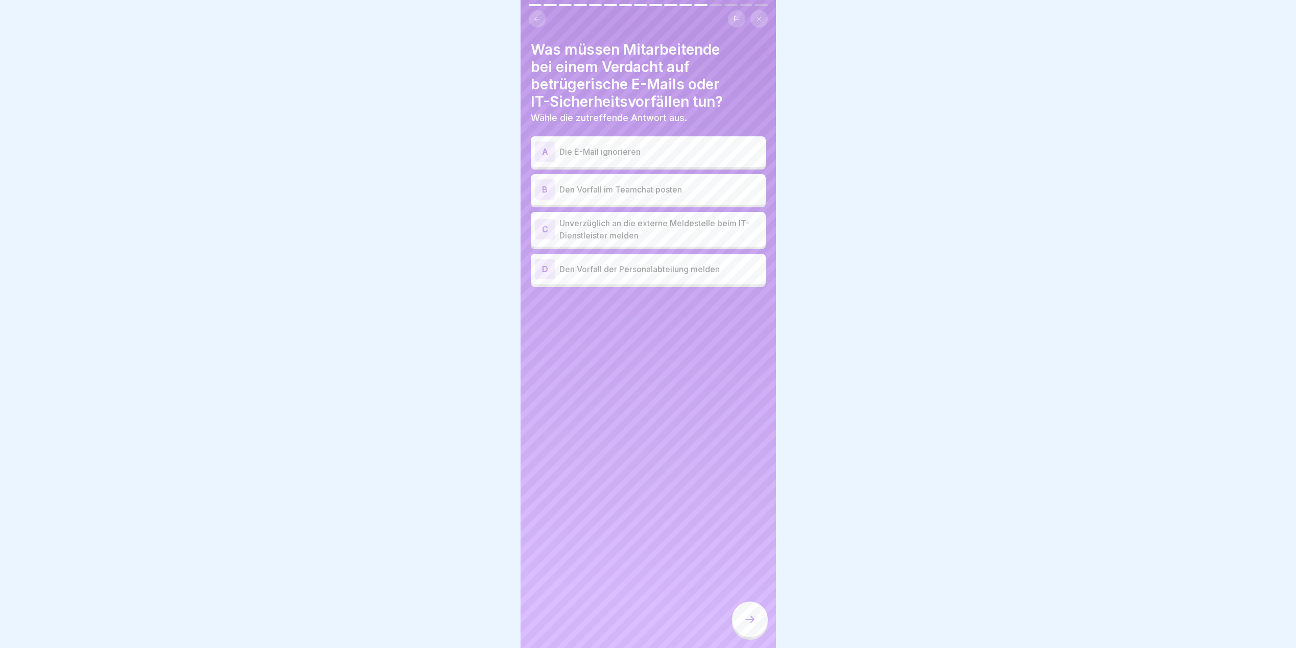
click at [629, 227] on p "Unverzüglich an die externe Meldestelle beim IT-Dienstleister melden" at bounding box center [661, 229] width 202 height 25
click at [752, 626] on icon at bounding box center [750, 620] width 12 height 12
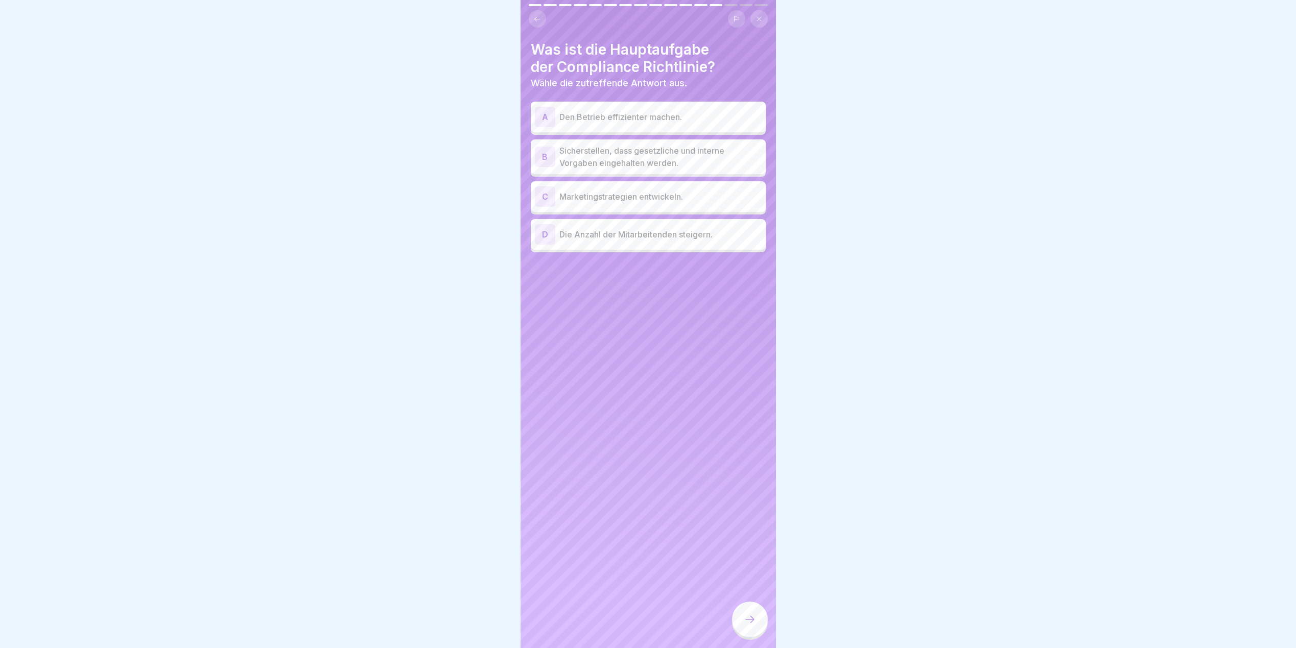
click at [642, 152] on p "Sicherstellen, dass gesetzliche und interne Vorgaben eingehalten werden." at bounding box center [661, 157] width 202 height 25
click at [749, 626] on icon at bounding box center [750, 620] width 12 height 12
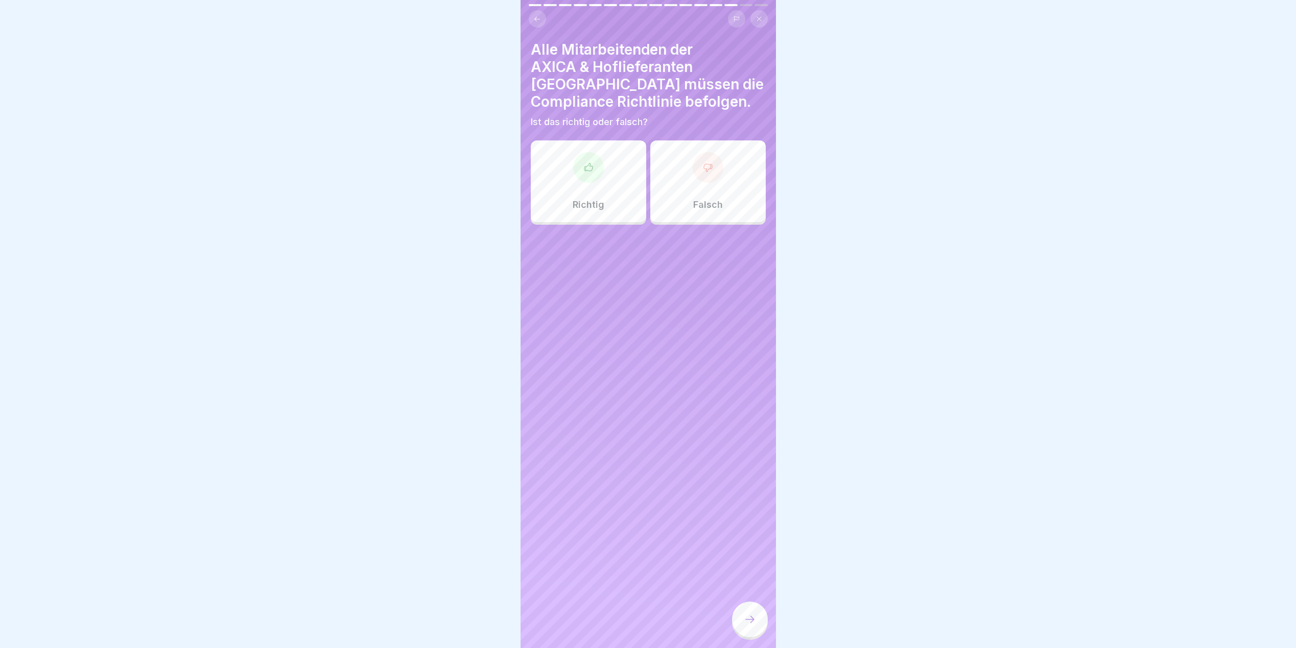
click at [580, 176] on div "Richtig" at bounding box center [588, 182] width 115 height 82
click at [744, 623] on icon at bounding box center [750, 620] width 12 height 12
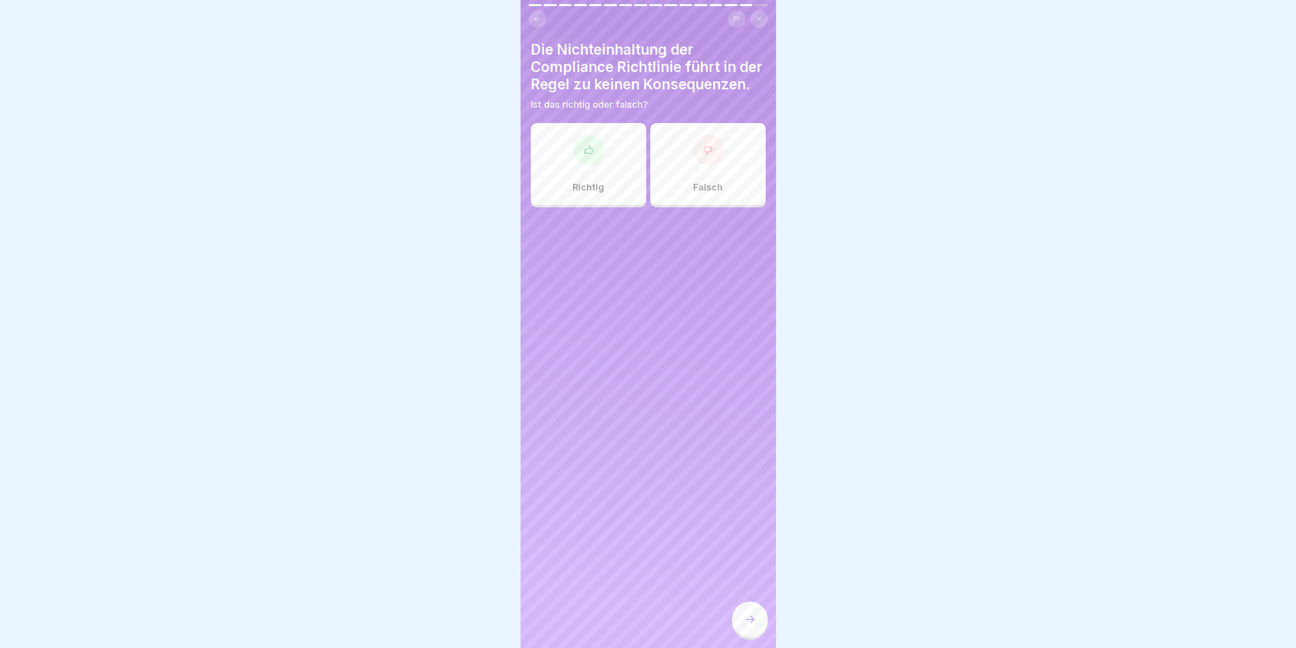
click at [698, 205] on div "Falsch" at bounding box center [707, 164] width 115 height 82
click at [756, 635] on div at bounding box center [750, 620] width 36 height 36
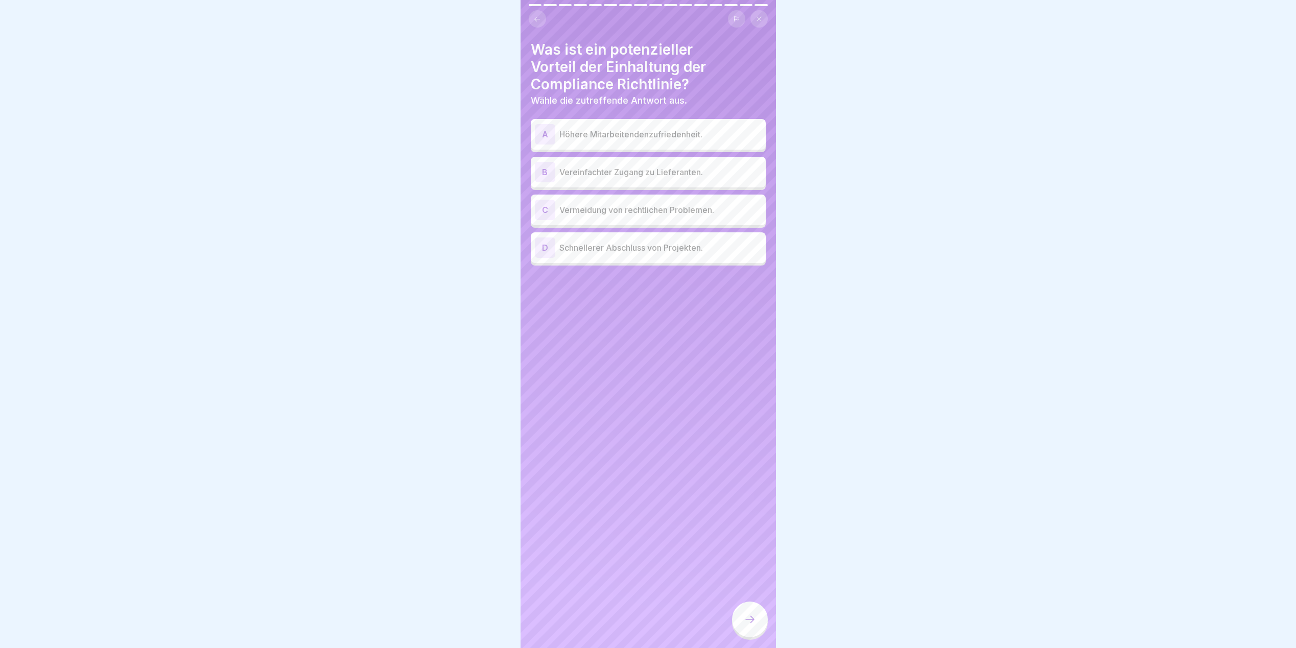
click at [633, 211] on p "Vermeidung von rechtlichen Problemen." at bounding box center [661, 210] width 202 height 12
click at [750, 626] on icon at bounding box center [750, 620] width 12 height 12
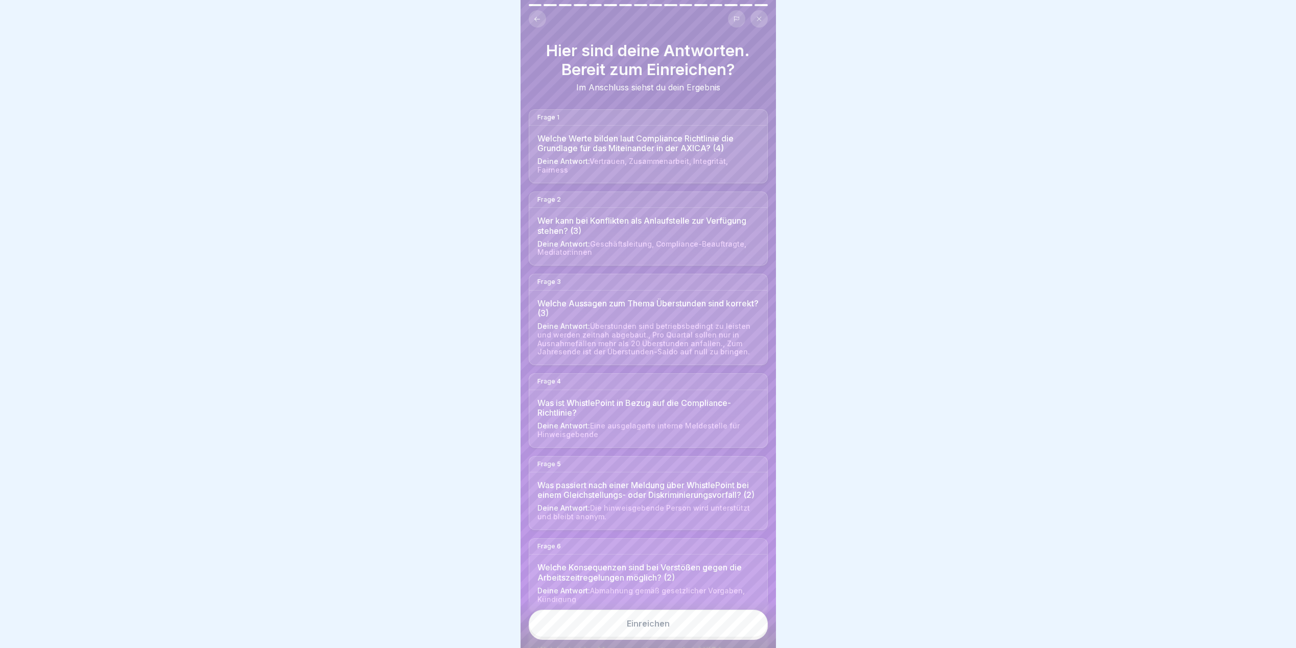
click at [562, 5] on div at bounding box center [565, 5] width 13 height 2
click at [541, 16] on icon at bounding box center [537, 19] width 8 height 8
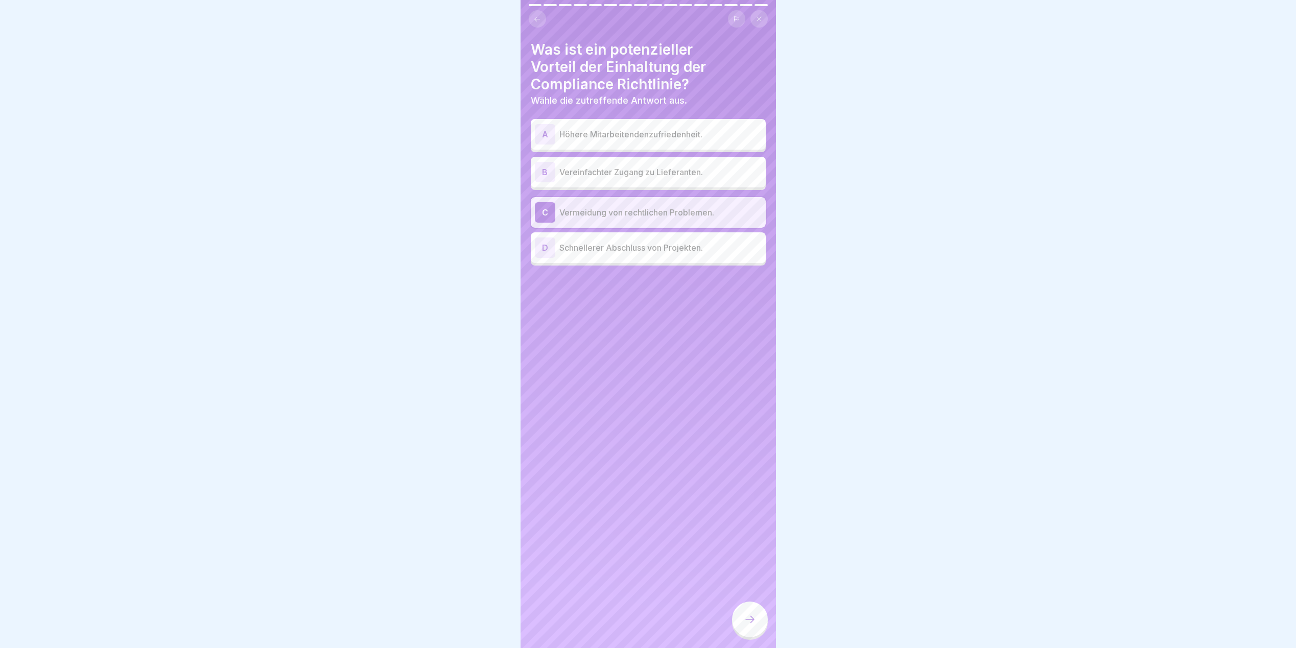
click at [541, 16] on icon at bounding box center [537, 19] width 8 height 8
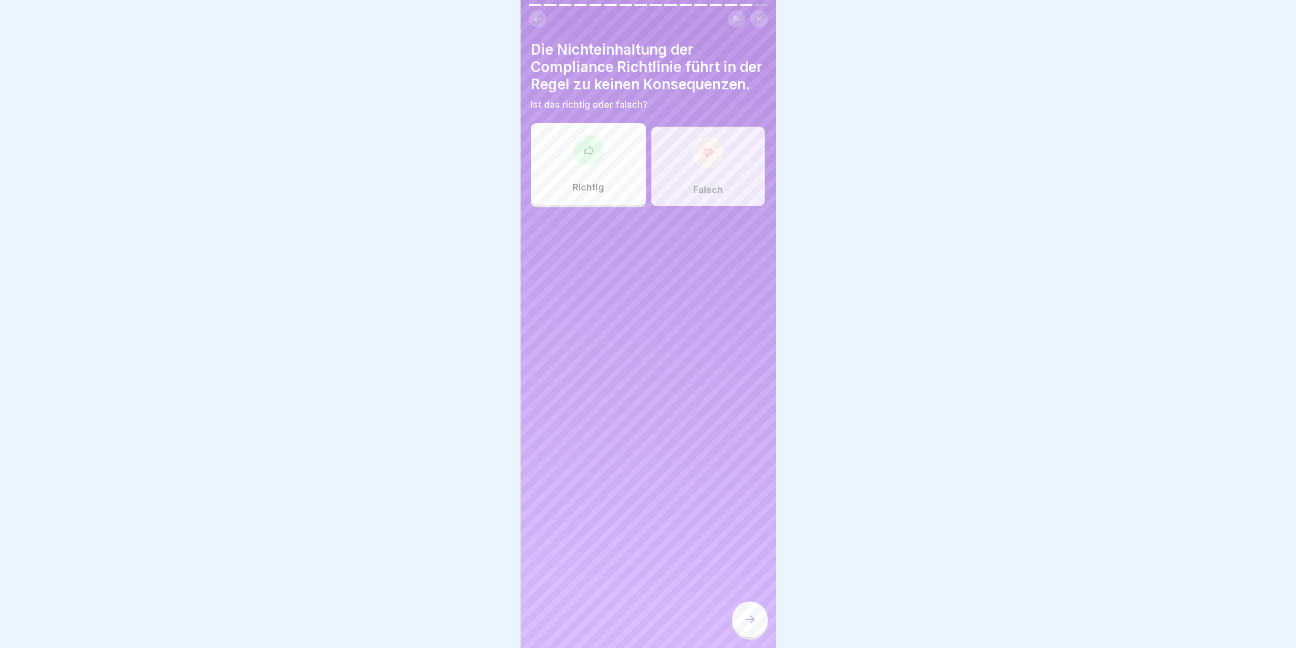
click at [541, 16] on icon at bounding box center [537, 19] width 8 height 8
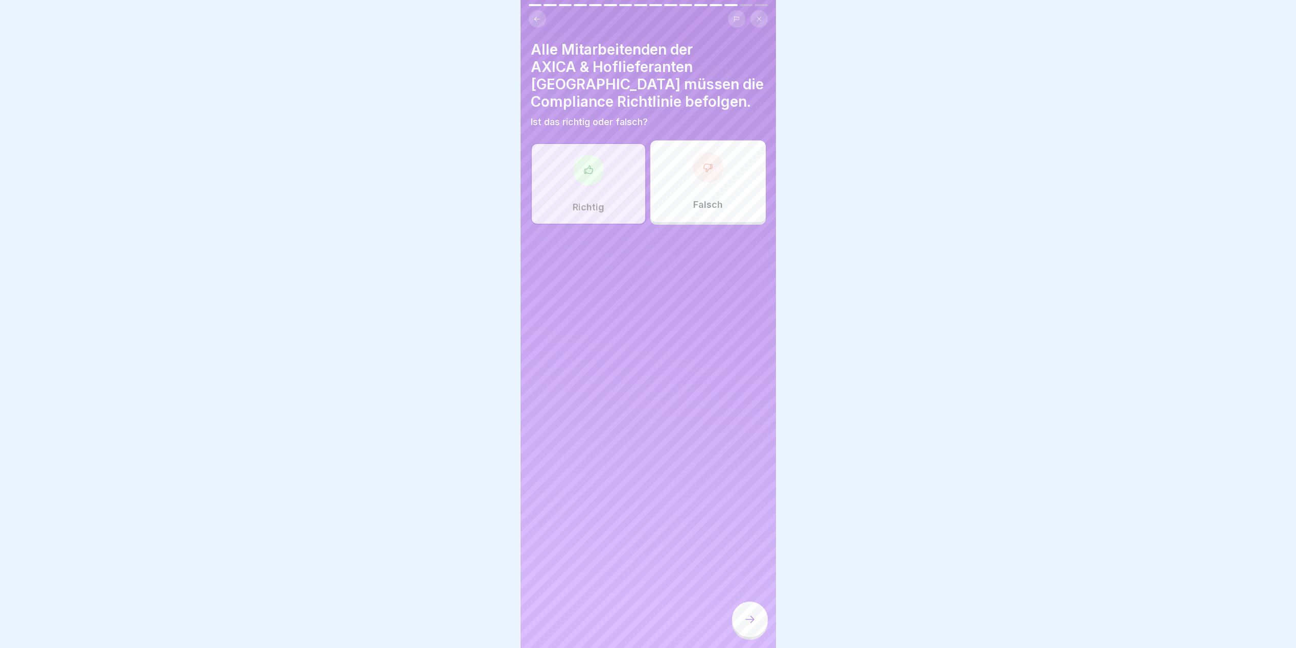
click at [541, 16] on icon at bounding box center [537, 19] width 8 height 8
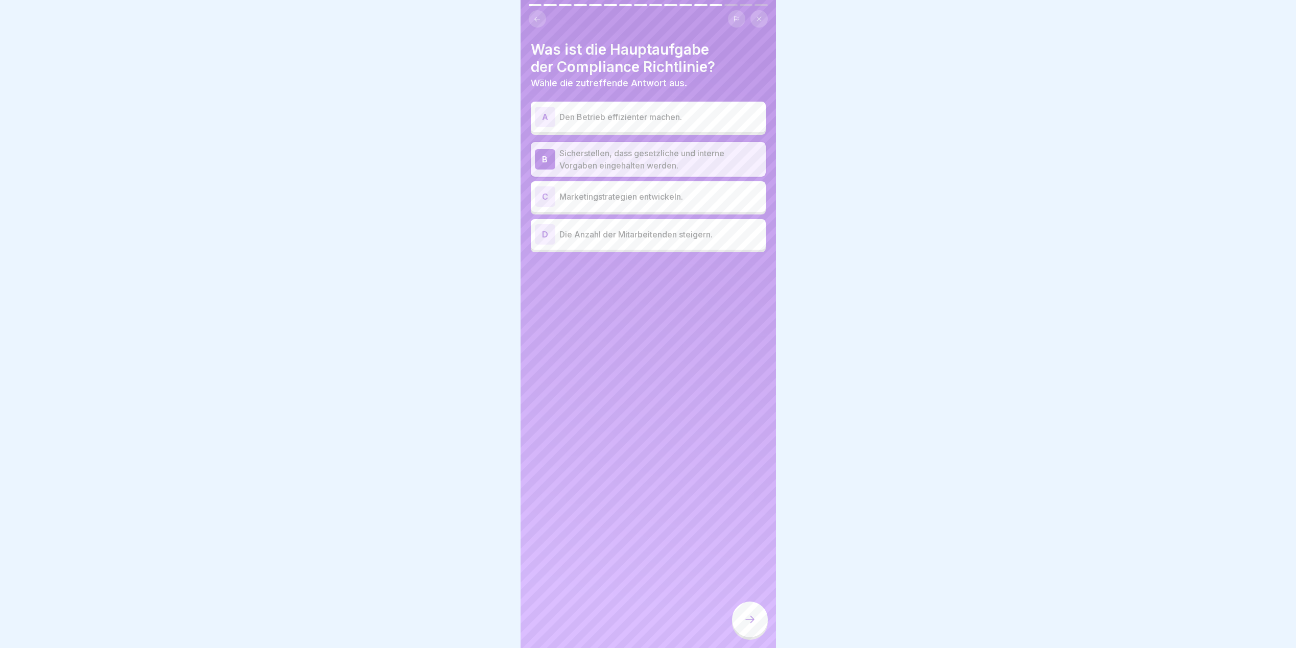
click at [541, 16] on icon at bounding box center [537, 19] width 8 height 8
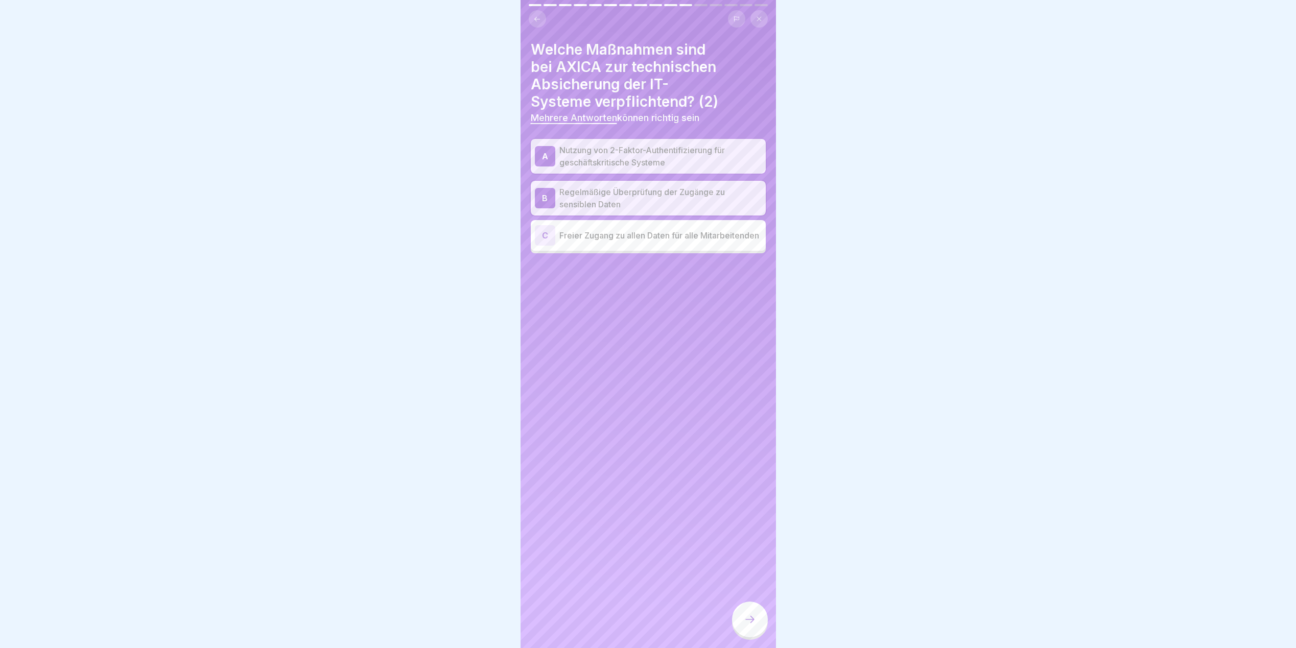
click at [541, 16] on icon at bounding box center [537, 19] width 8 height 8
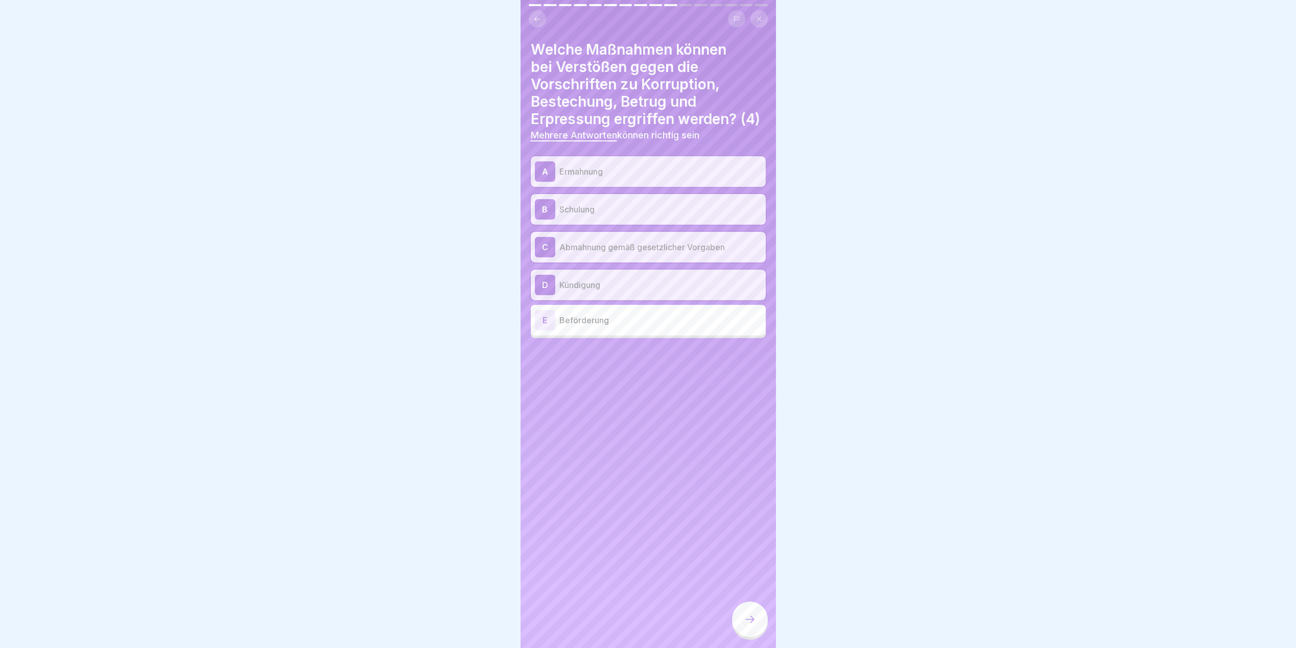
click at [541, 16] on icon at bounding box center [537, 19] width 8 height 8
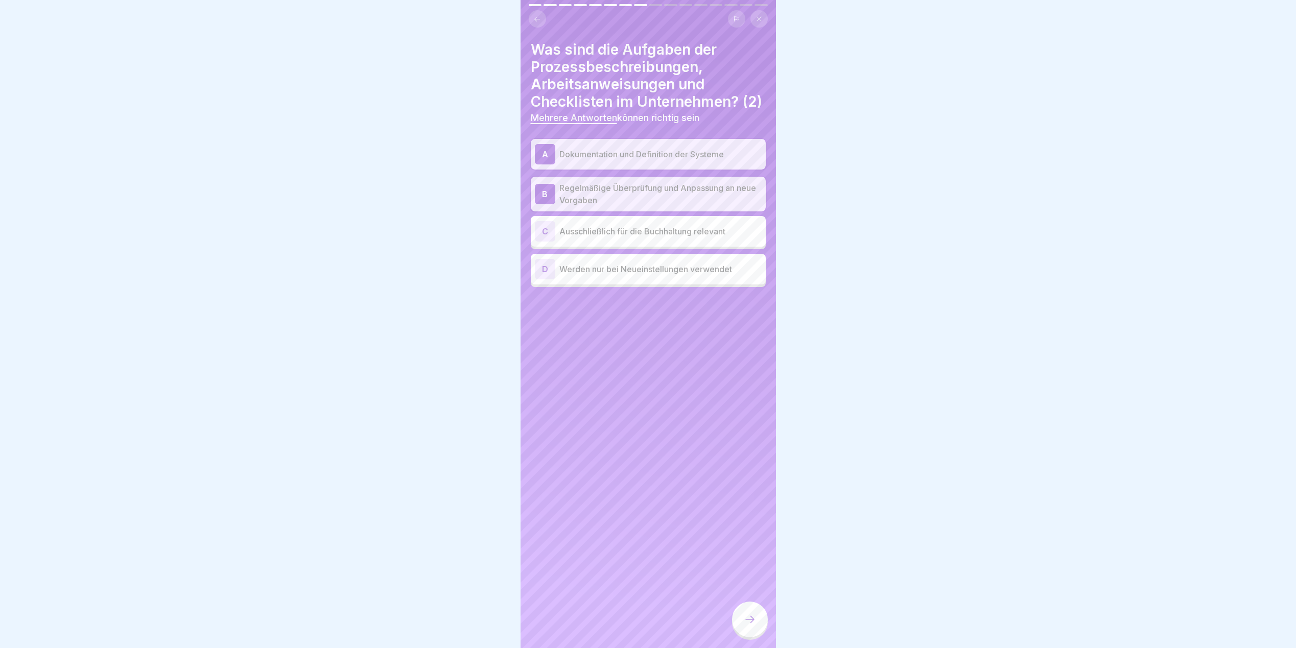
click at [541, 16] on icon at bounding box center [537, 19] width 8 height 8
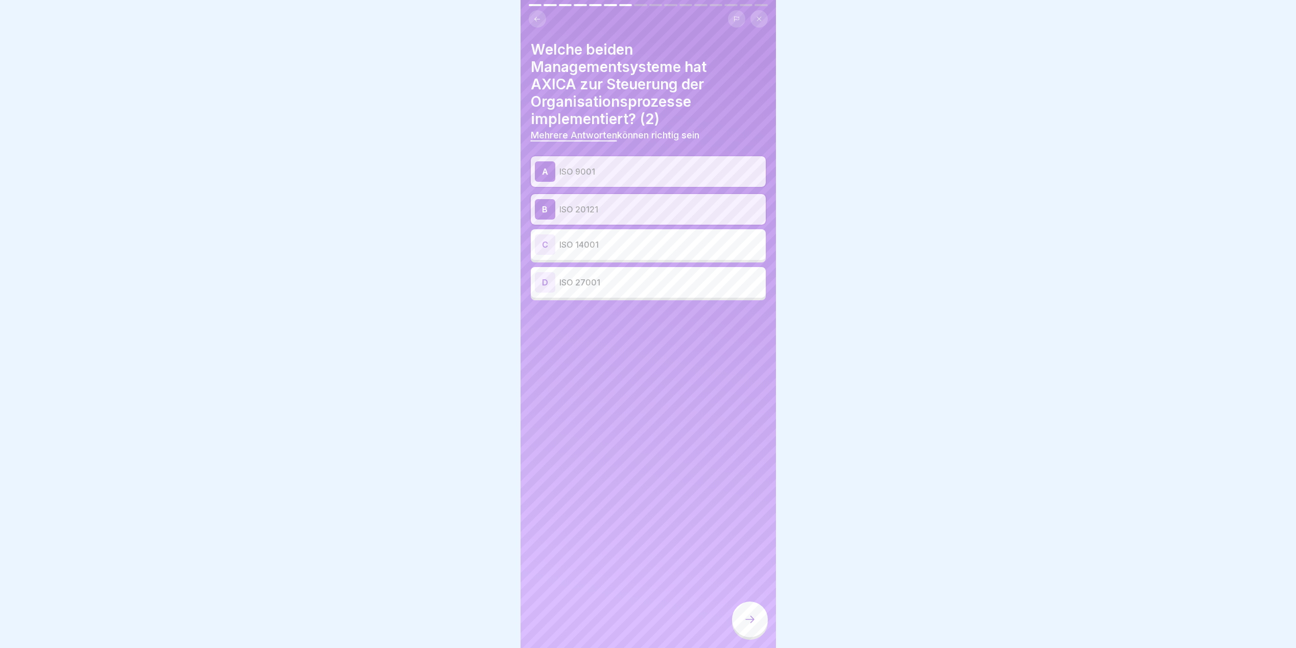
click at [541, 16] on icon at bounding box center [537, 19] width 8 height 8
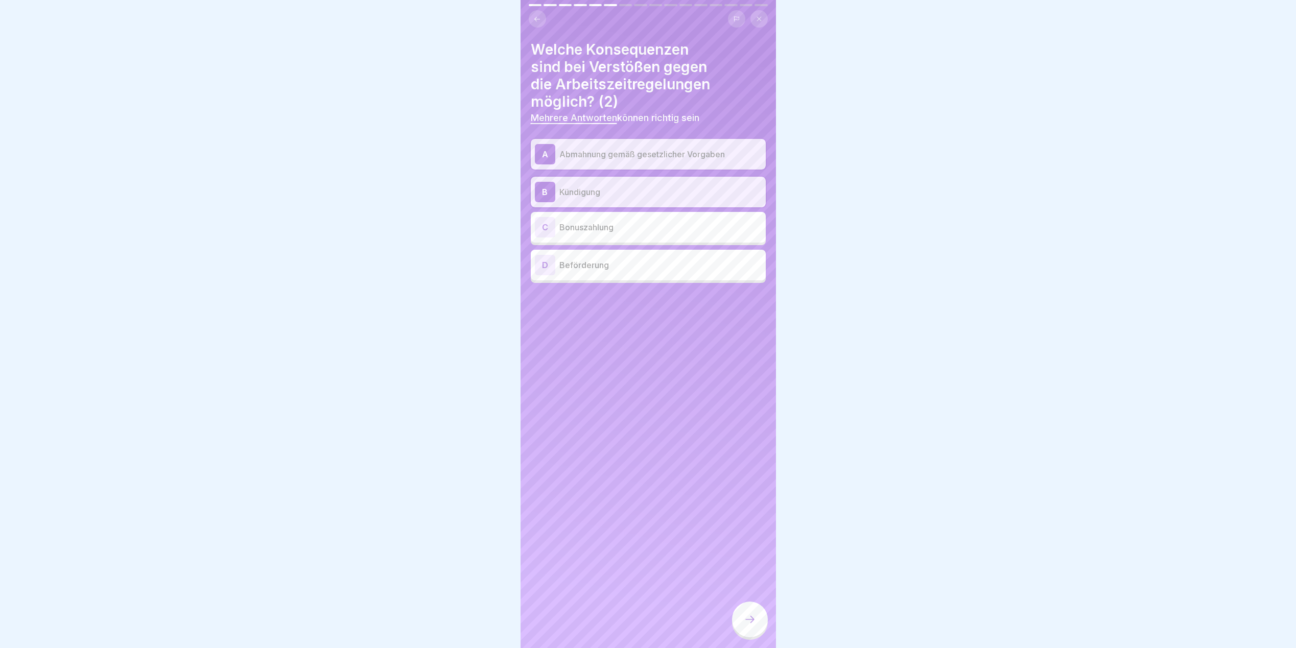
click at [541, 16] on icon at bounding box center [537, 19] width 8 height 8
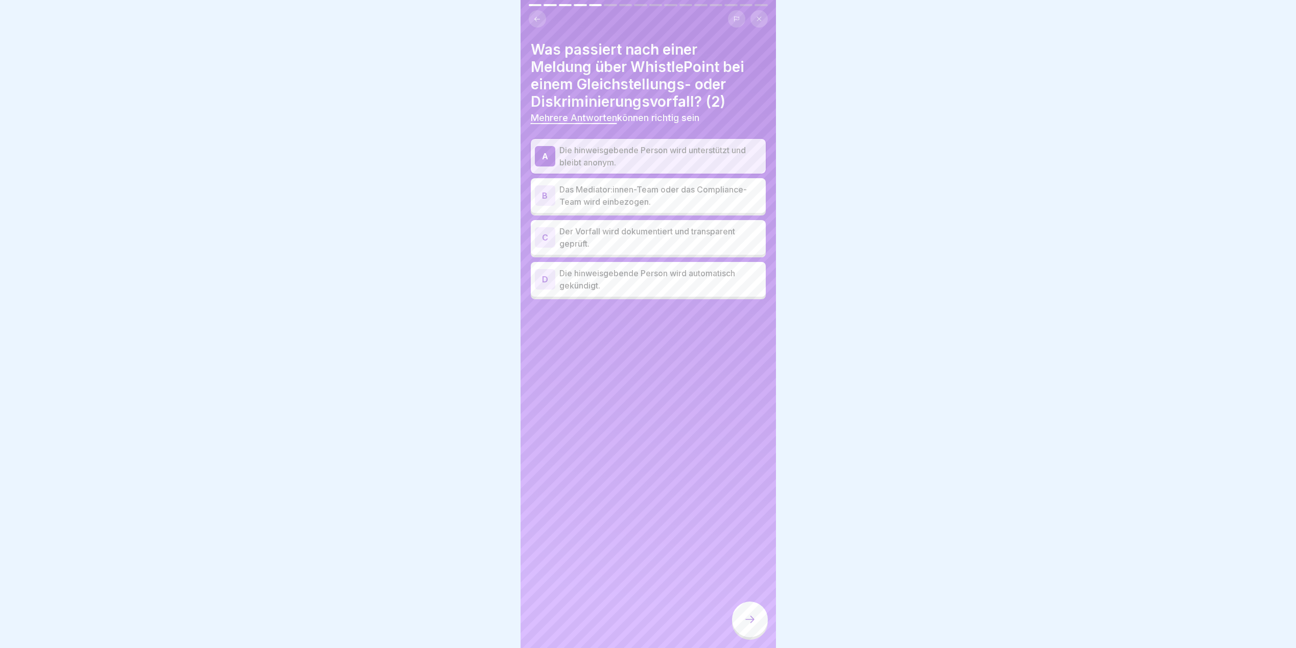
click at [541, 16] on icon at bounding box center [537, 19] width 8 height 8
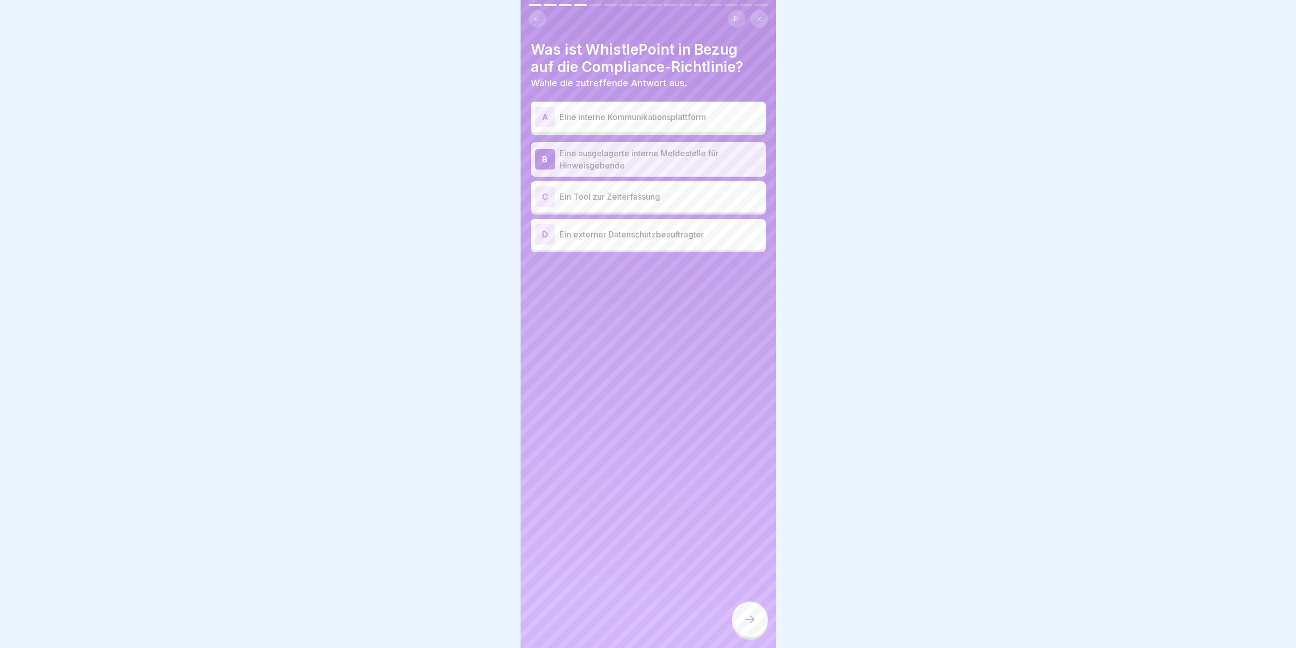
click at [745, 624] on icon at bounding box center [750, 620] width 12 height 12
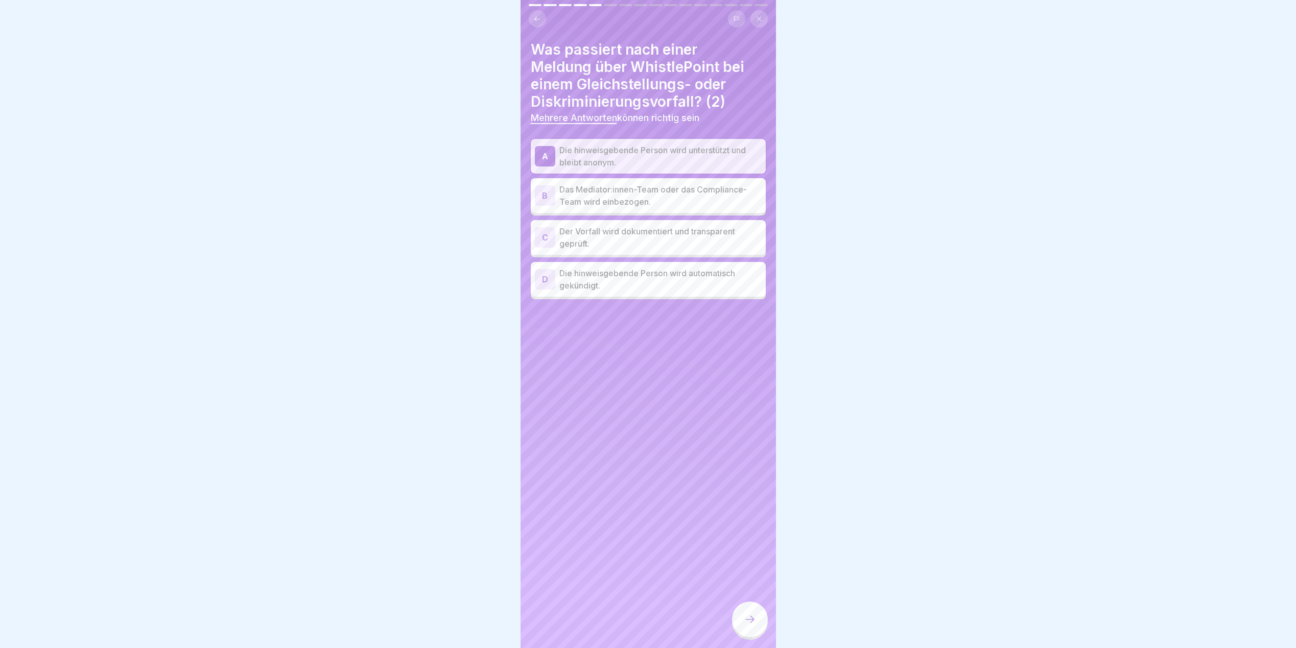
click at [605, 234] on p "Der Vorfall wird dokumentiert und transparent geprüft." at bounding box center [661, 237] width 202 height 25
click at [749, 626] on icon at bounding box center [750, 620] width 12 height 12
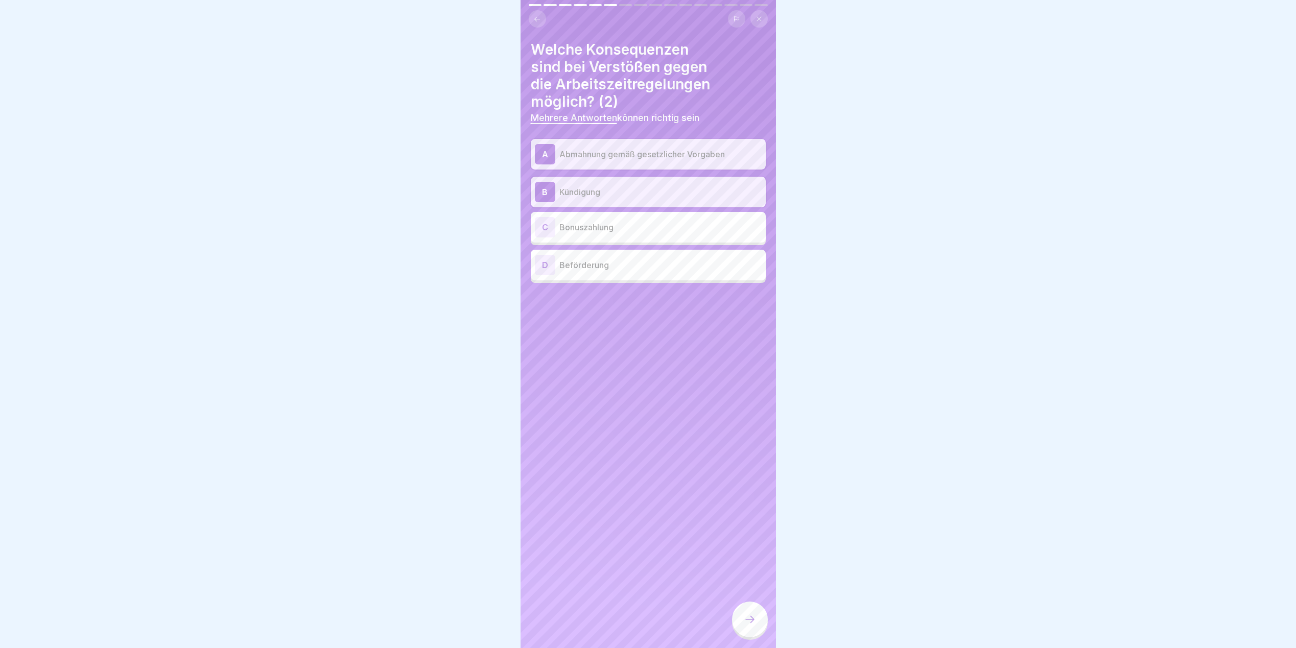
click at [749, 626] on icon at bounding box center [750, 620] width 12 height 12
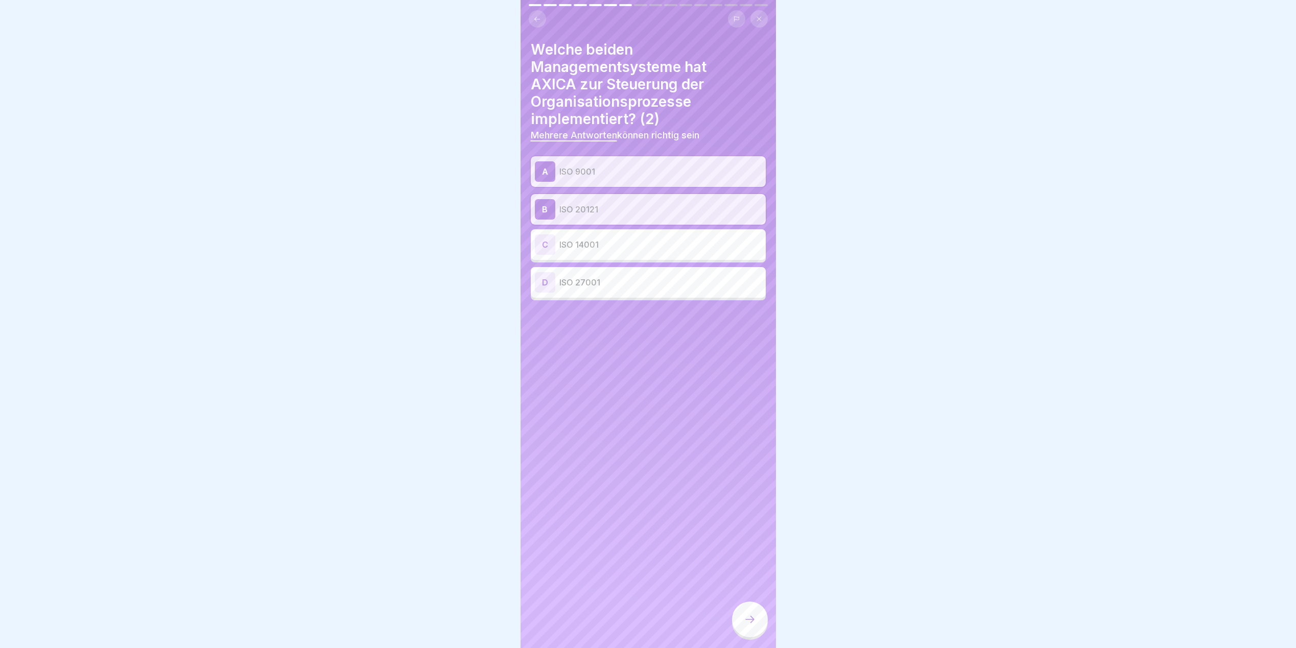
click at [749, 626] on icon at bounding box center [750, 620] width 12 height 12
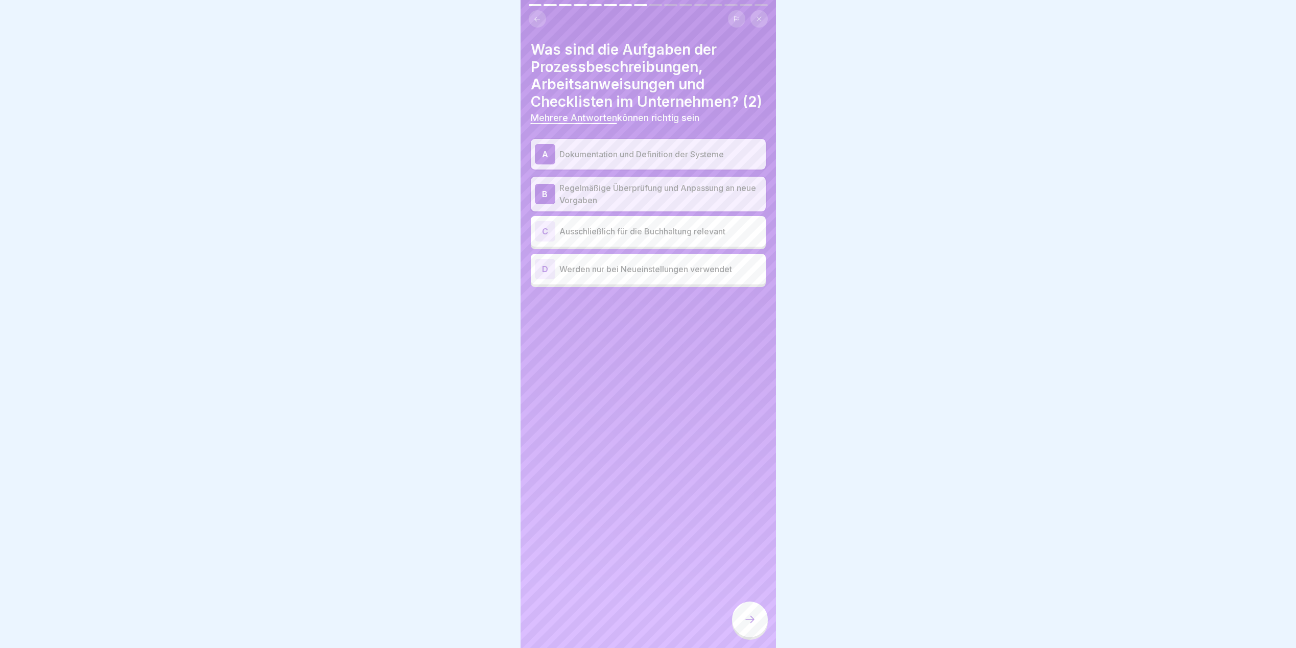
click at [749, 626] on icon at bounding box center [750, 620] width 12 height 12
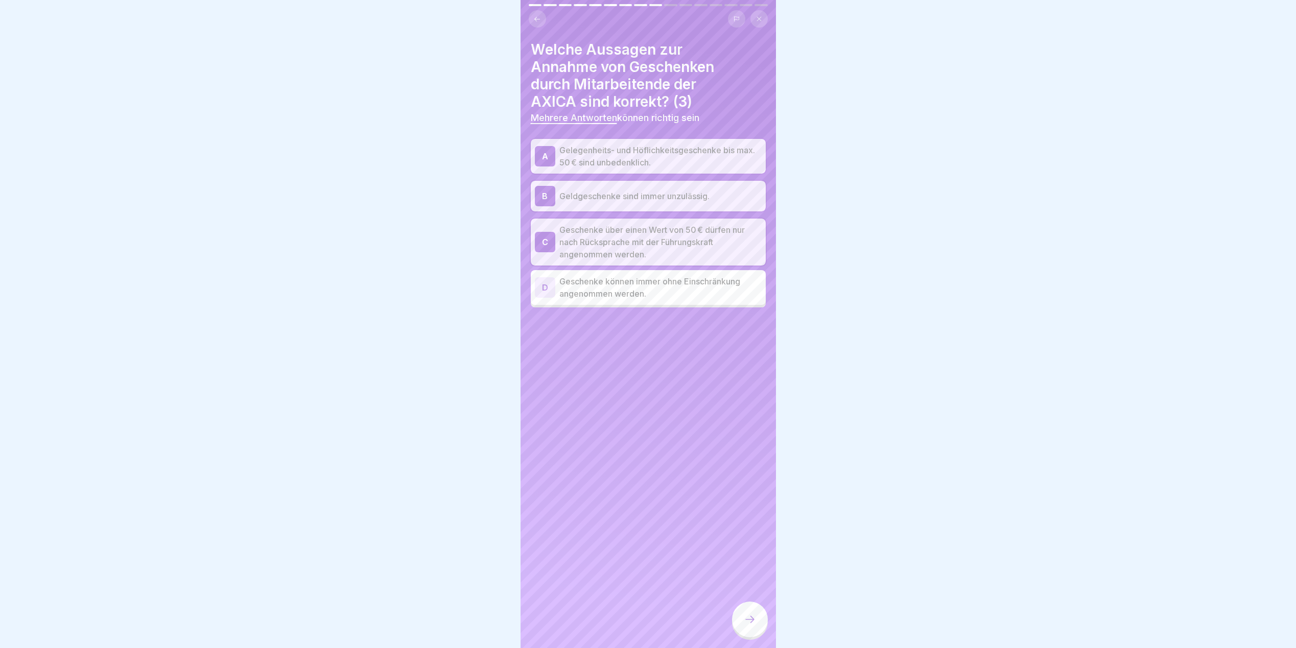
click at [749, 626] on icon at bounding box center [750, 620] width 12 height 12
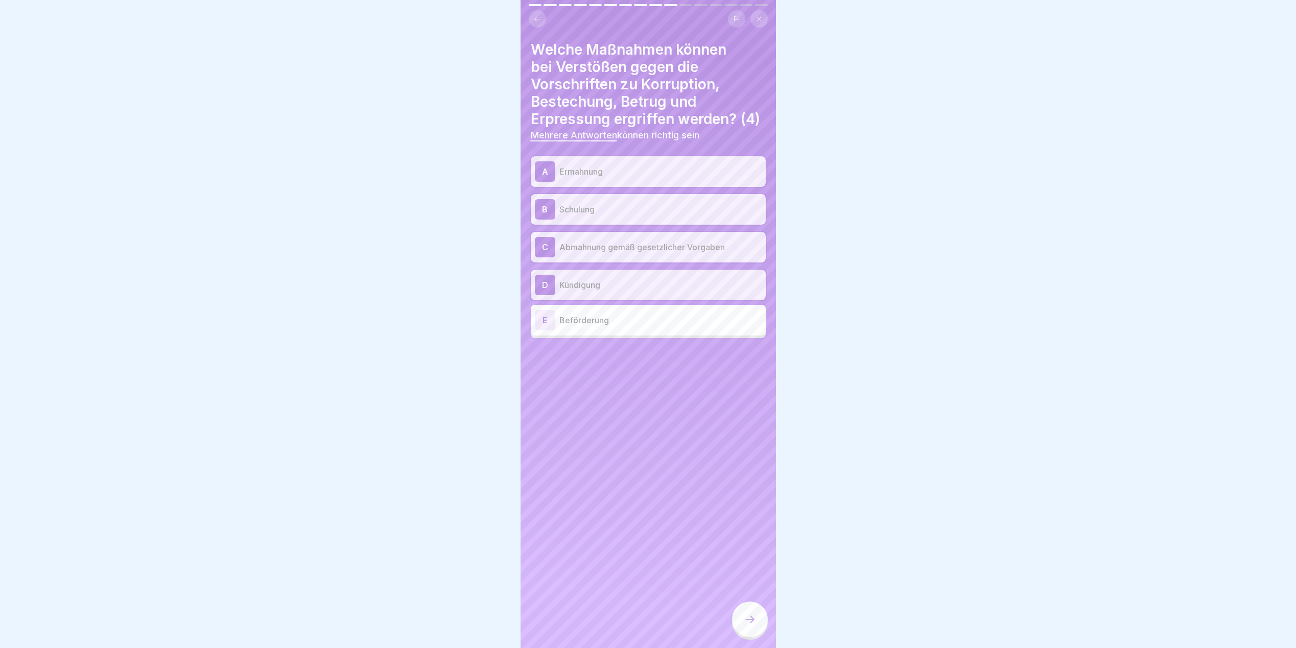
click at [749, 626] on icon at bounding box center [750, 620] width 12 height 12
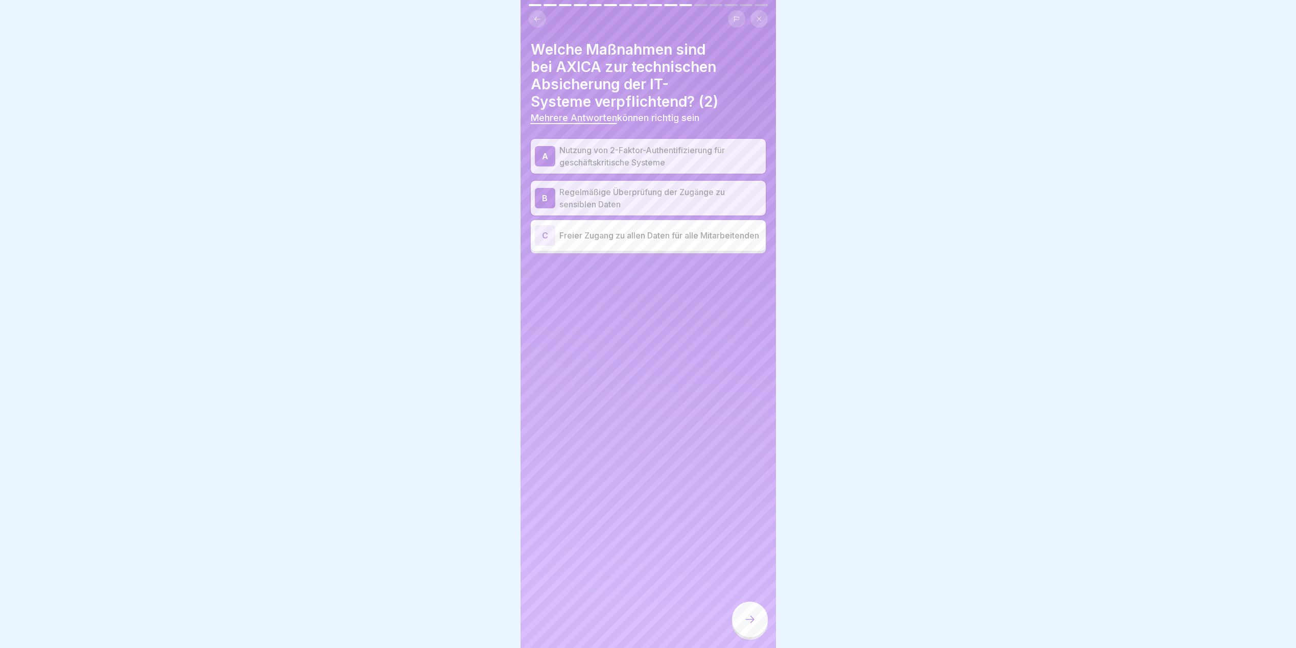
click at [749, 626] on icon at bounding box center [750, 620] width 12 height 12
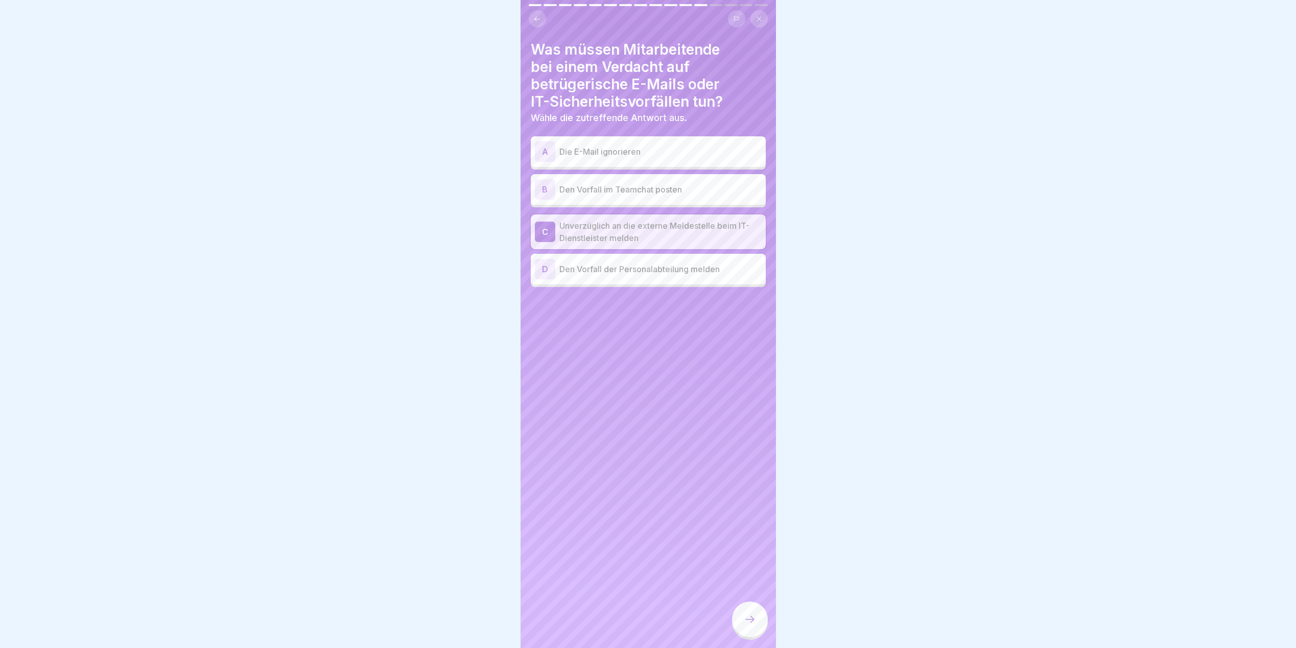
click at [749, 626] on icon at bounding box center [750, 620] width 12 height 12
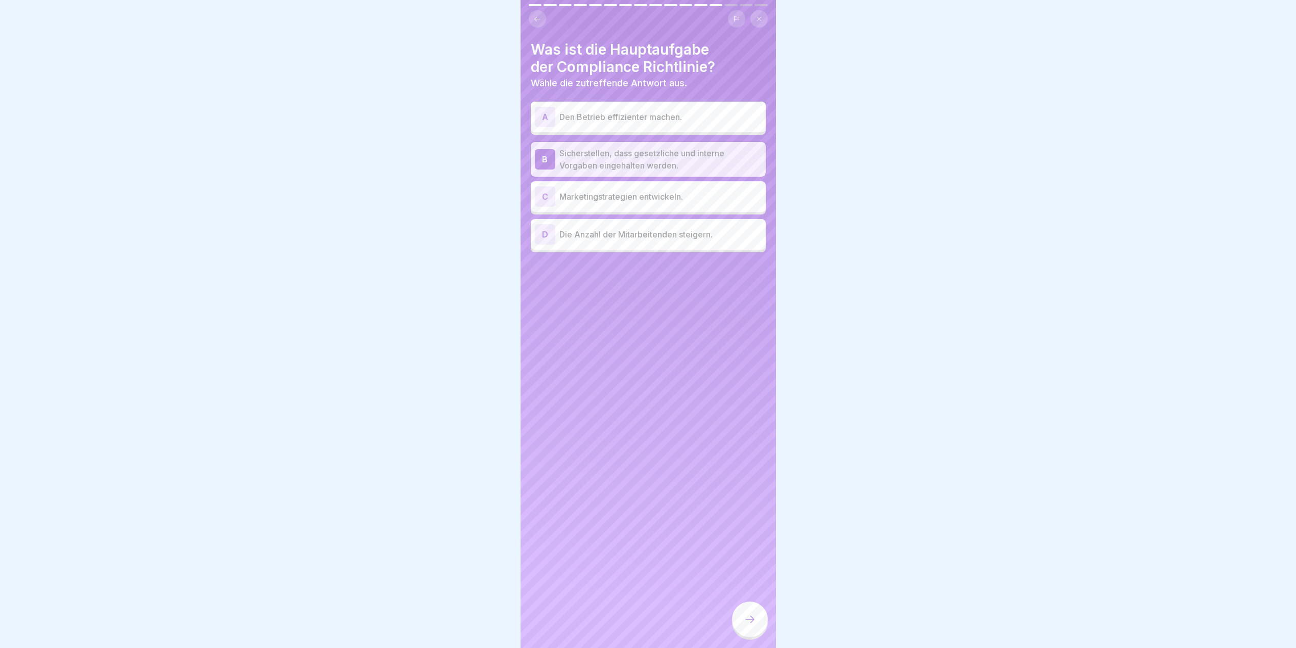
click at [749, 626] on icon at bounding box center [750, 620] width 12 height 12
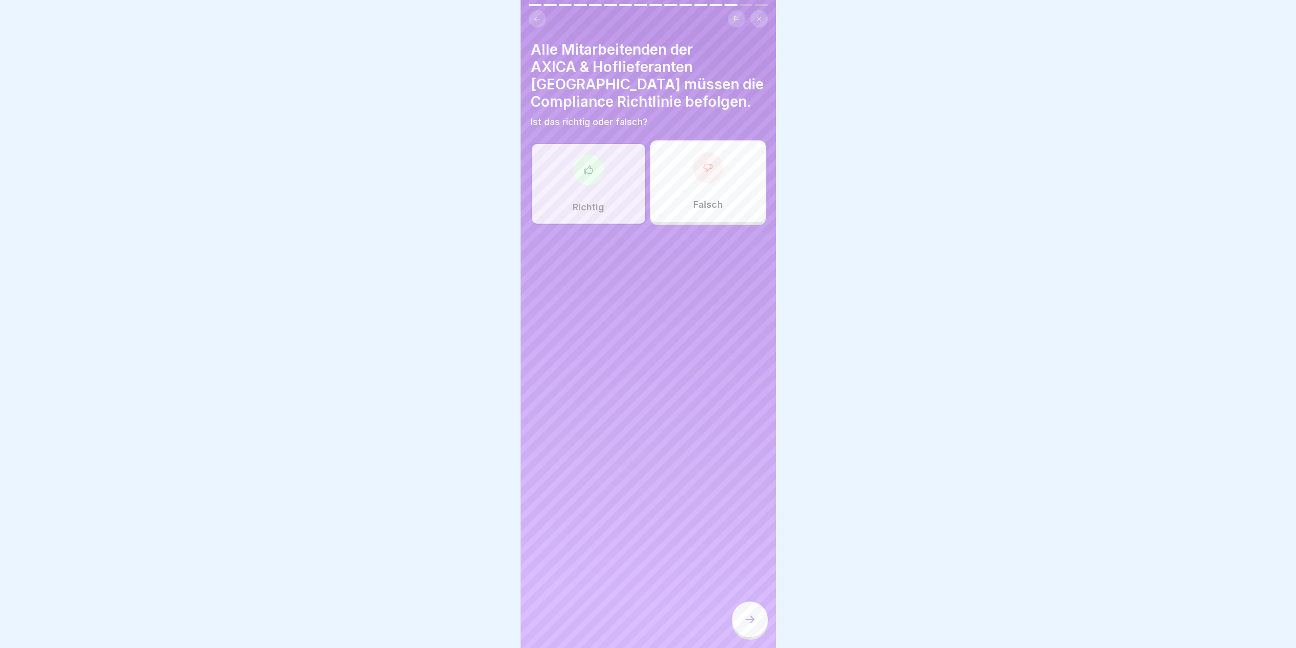
click at [749, 626] on icon at bounding box center [750, 620] width 12 height 12
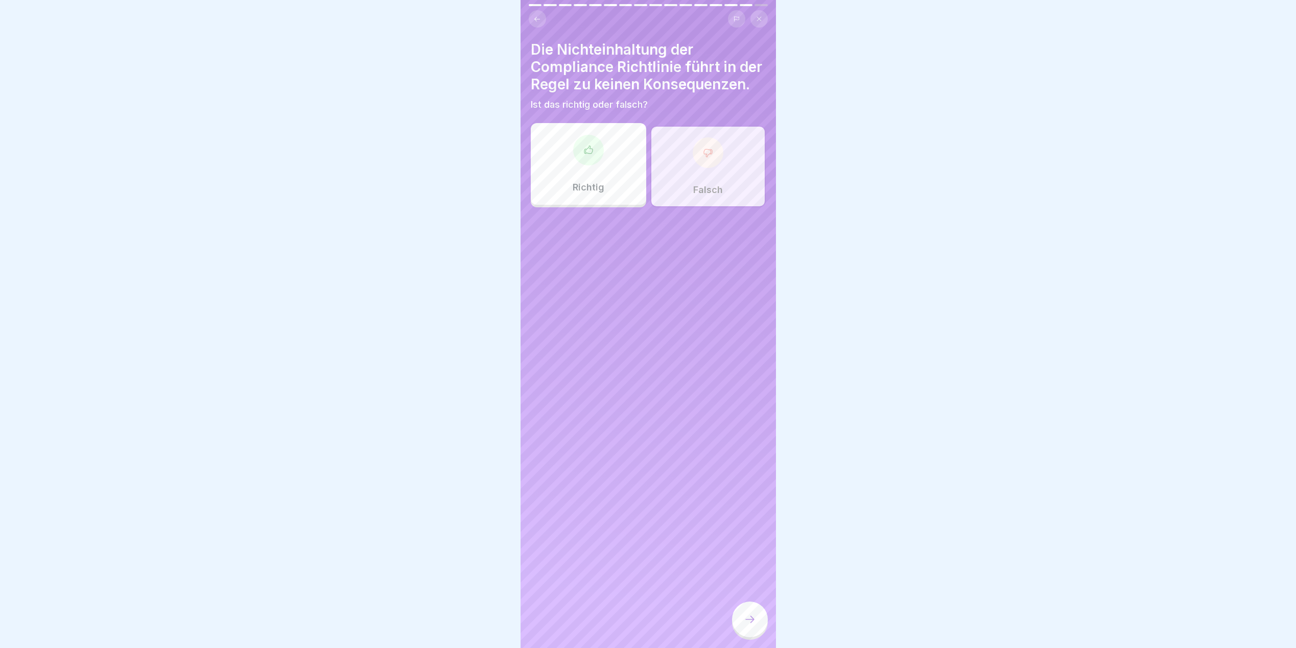
click at [749, 626] on icon at bounding box center [750, 620] width 12 height 12
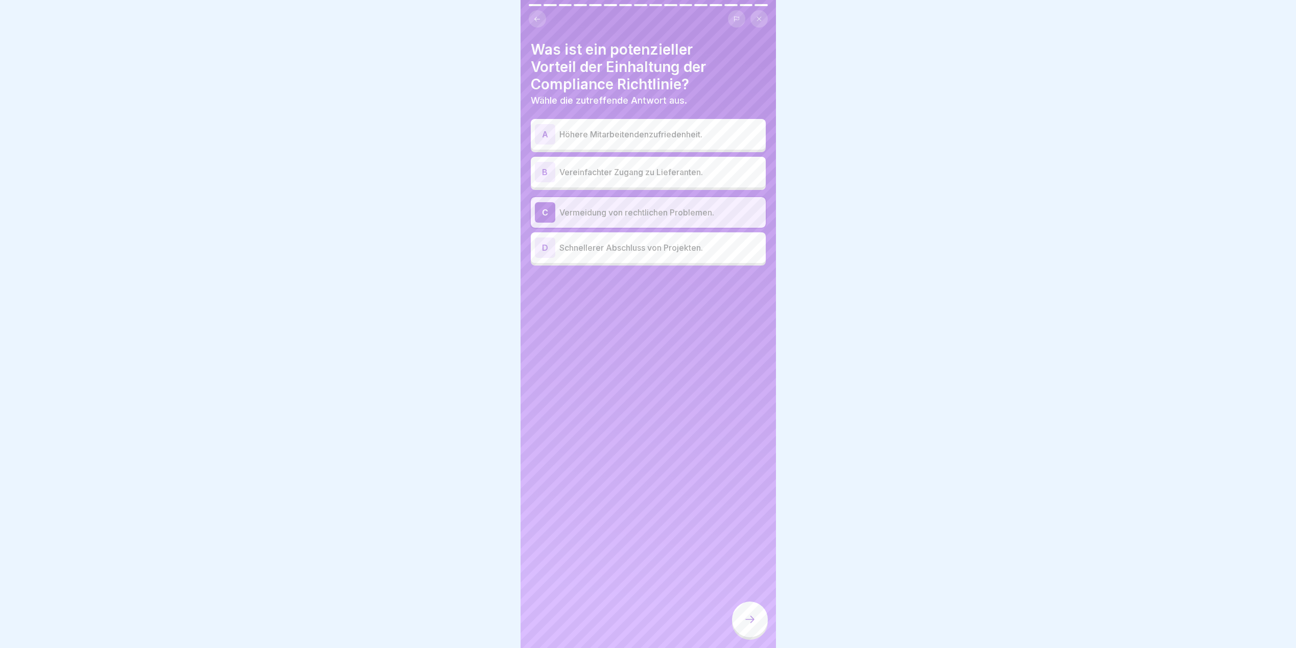
click at [749, 626] on icon at bounding box center [750, 620] width 12 height 12
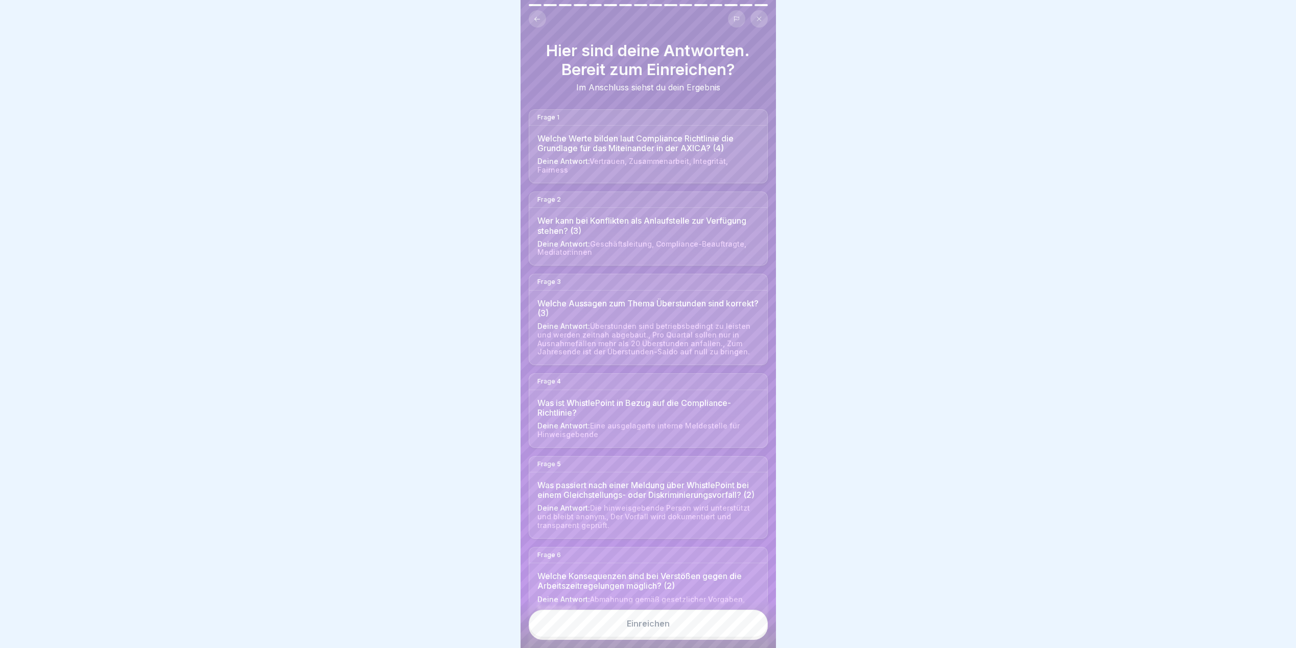
click at [689, 629] on button "Einreichen" at bounding box center [648, 624] width 239 height 28
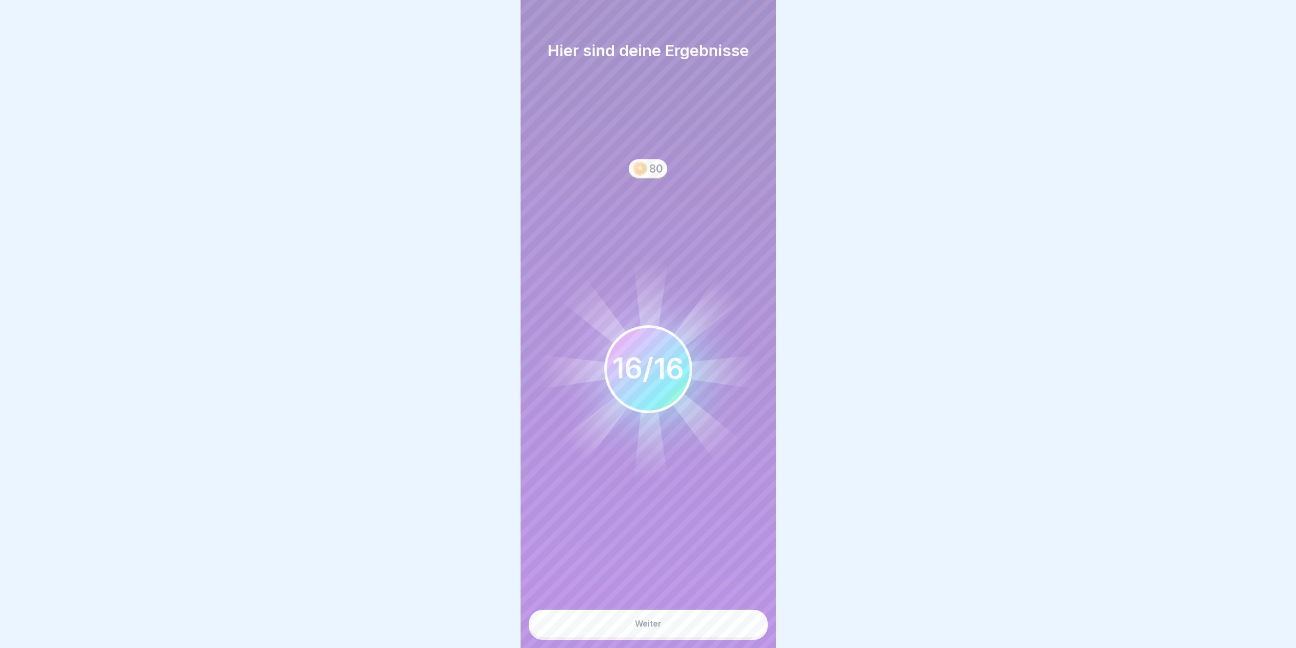
click at [631, 633] on button "Weiter" at bounding box center [648, 624] width 239 height 28
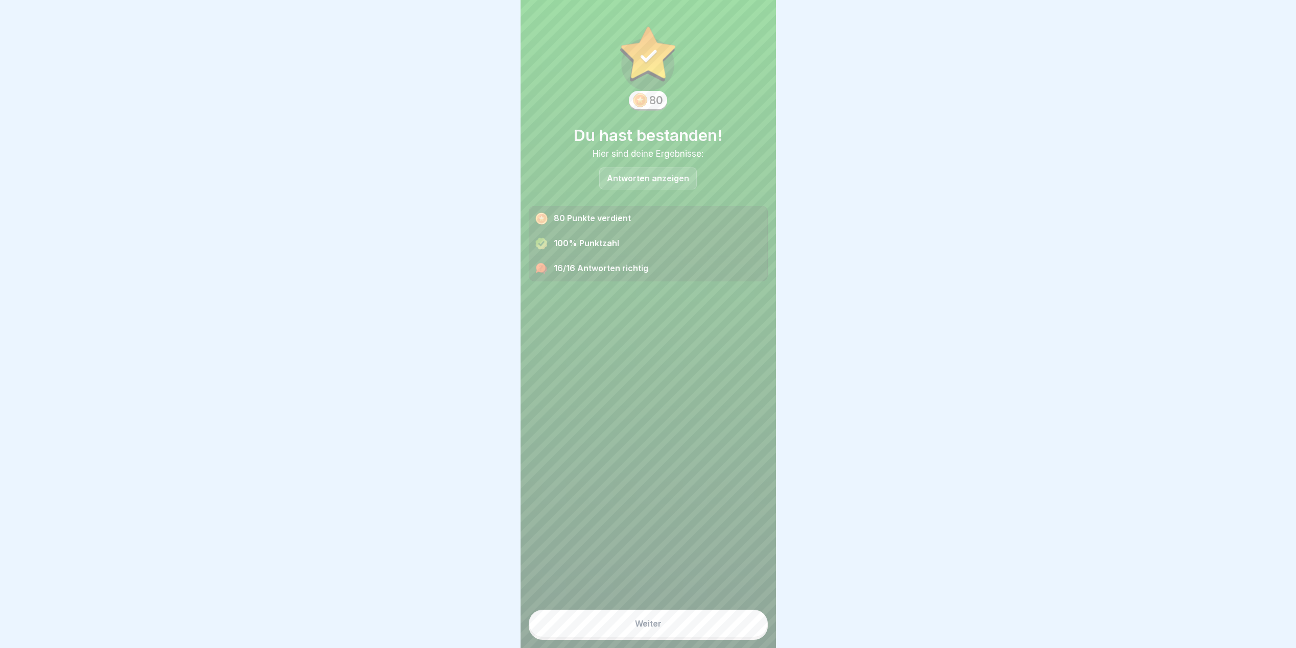
click at [635, 629] on div "Weiter" at bounding box center [648, 623] width 27 height 9
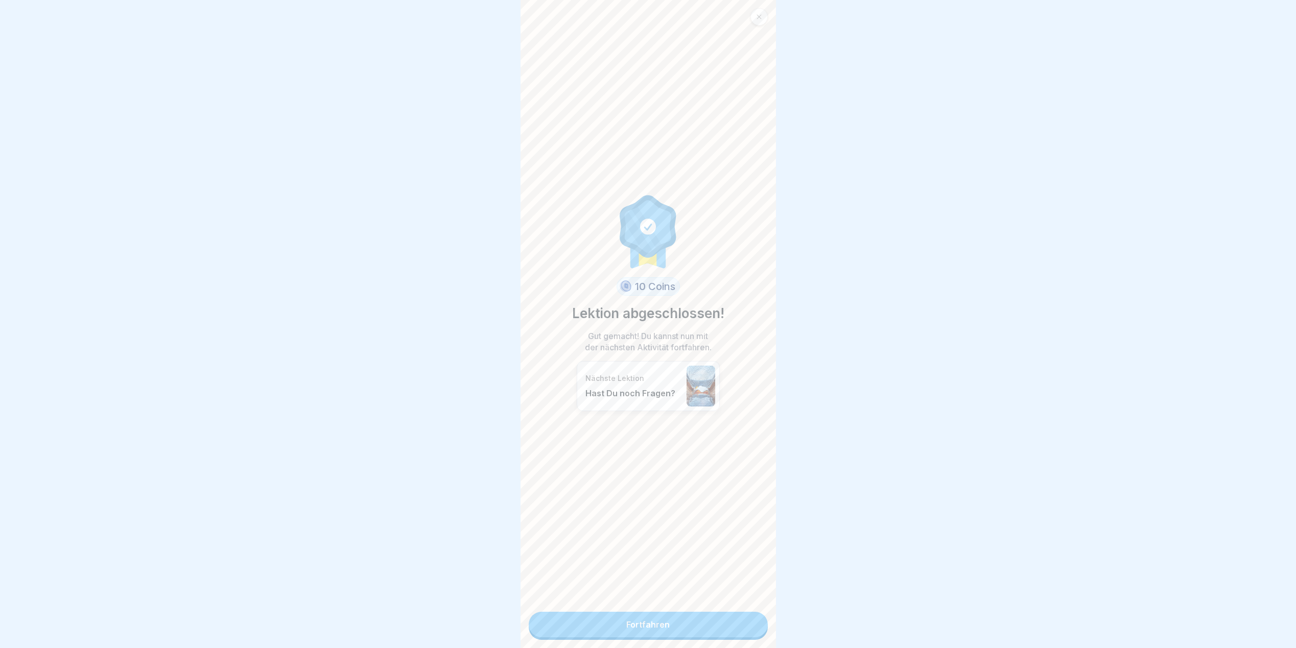
click at [633, 625] on link "Fortfahren" at bounding box center [648, 625] width 239 height 26
